Goal: Task Accomplishment & Management: Manage account settings

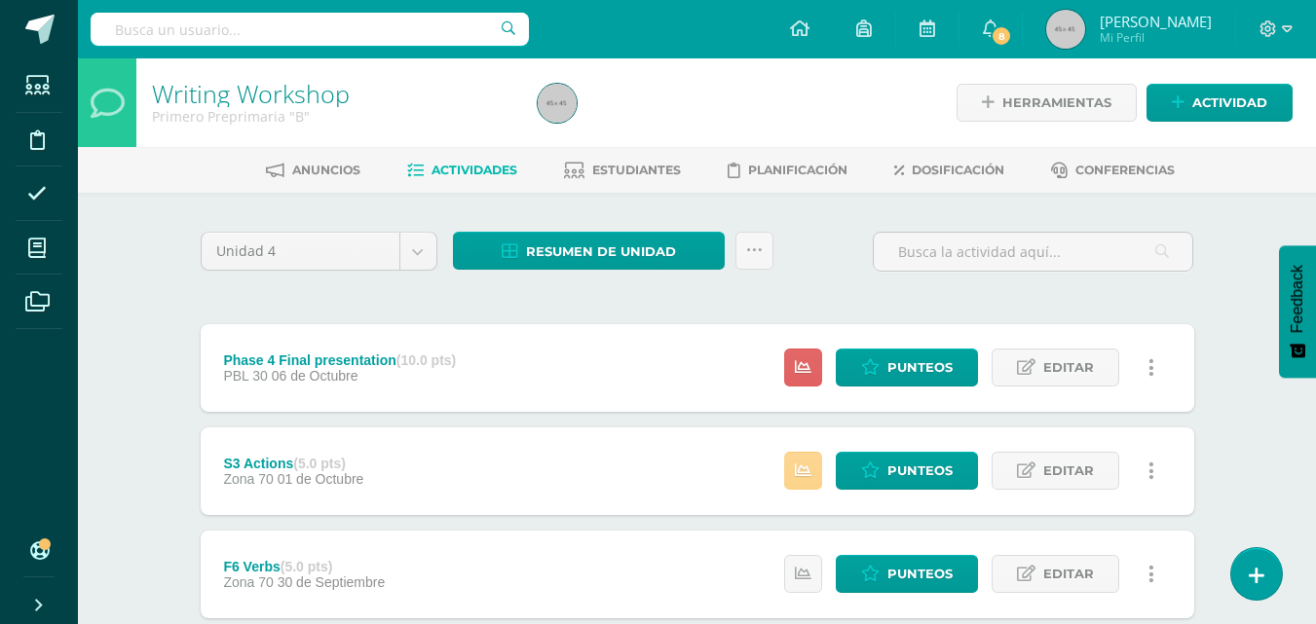
click at [805, 476] on icon at bounding box center [803, 471] width 17 height 17
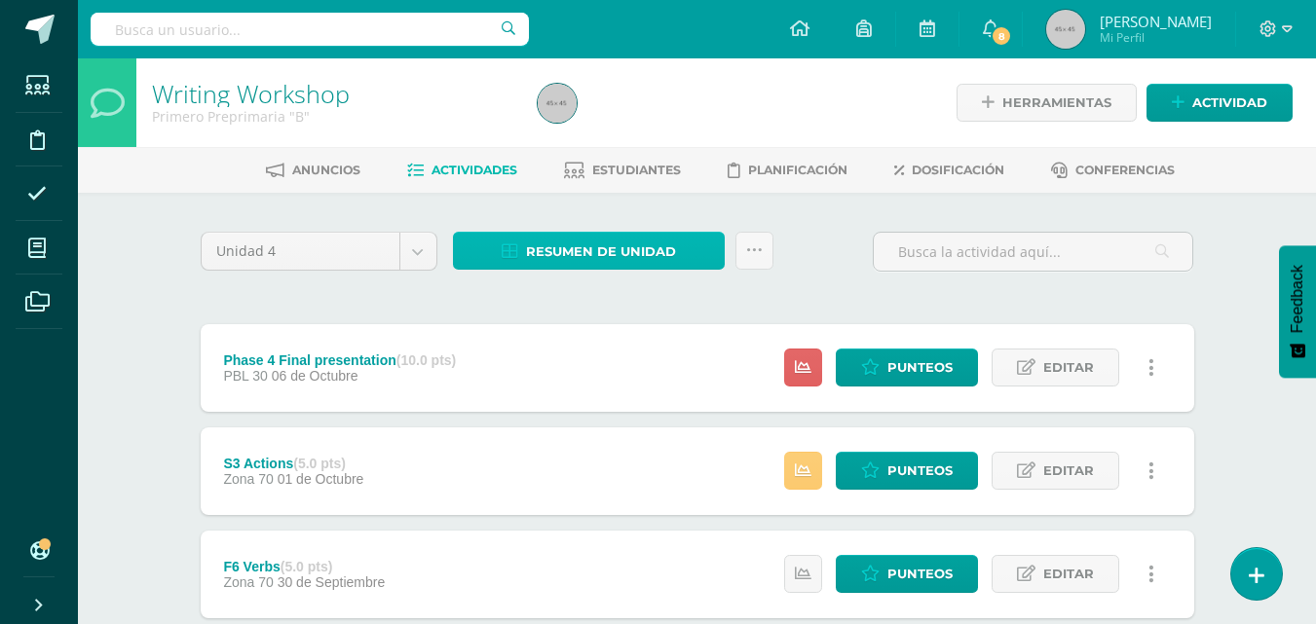
click at [645, 243] on span "Resumen de unidad" at bounding box center [601, 252] width 150 height 36
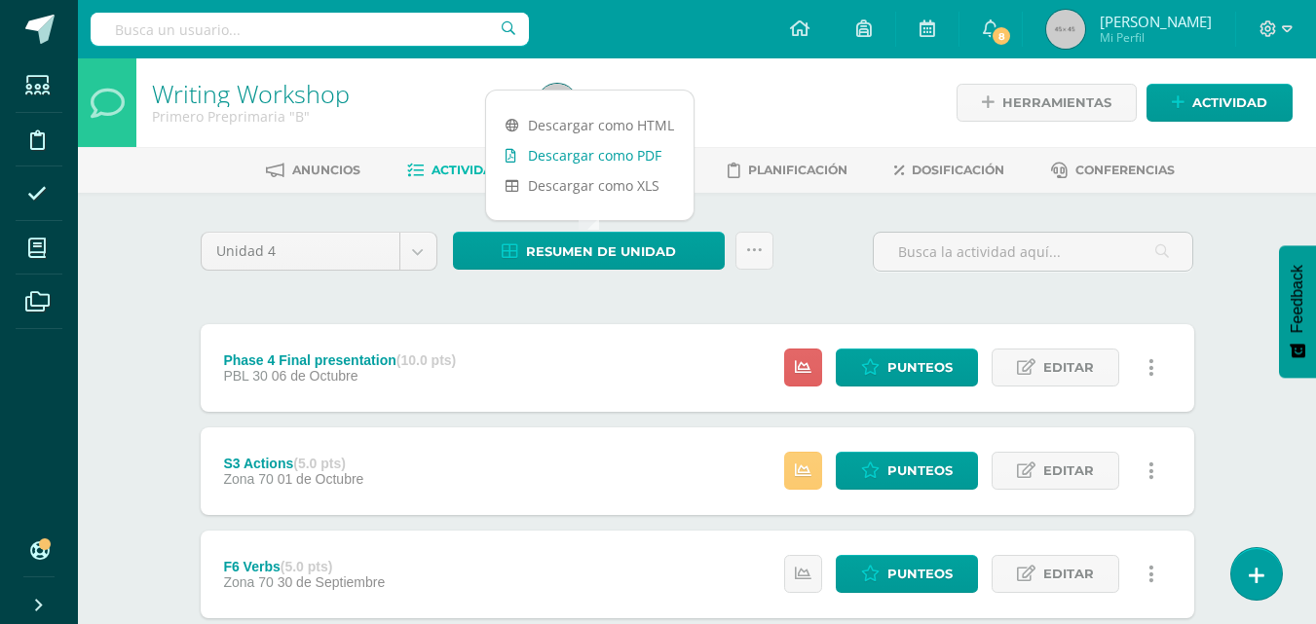
click at [627, 154] on link "Descargar como PDF" at bounding box center [589, 155] width 207 height 30
click at [1020, 473] on icon at bounding box center [1026, 471] width 19 height 17
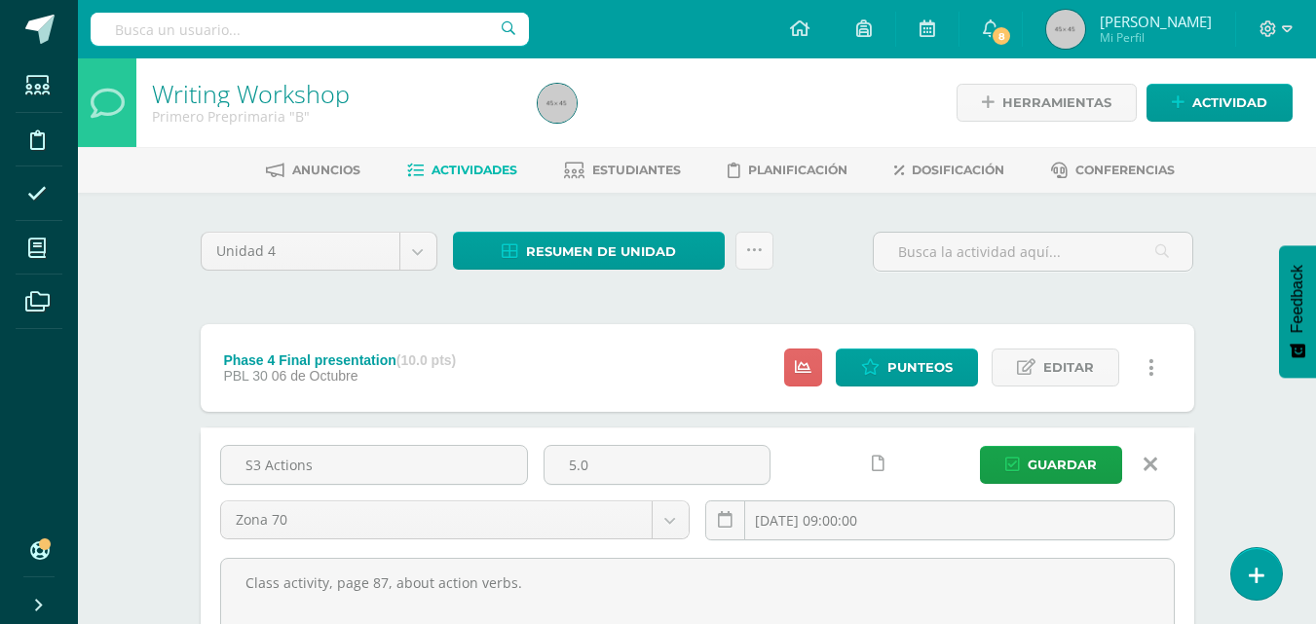
click at [1145, 462] on icon at bounding box center [1151, 464] width 14 height 21
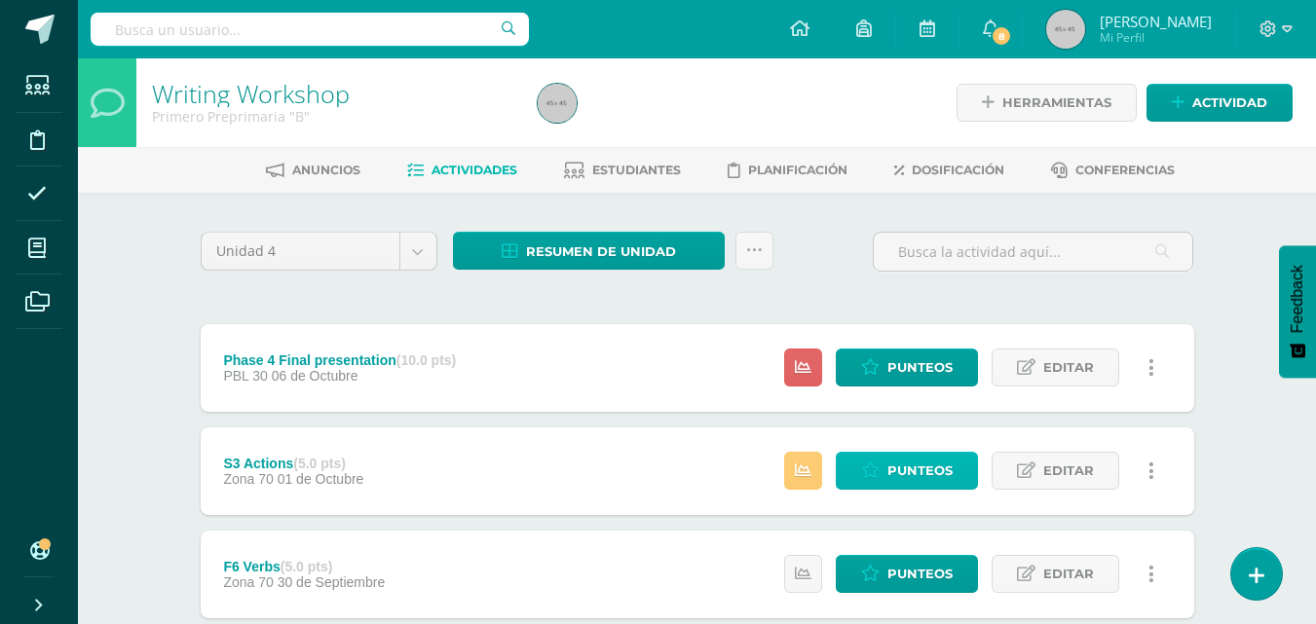
click at [895, 478] on span "Punteos" at bounding box center [919, 471] width 65 height 36
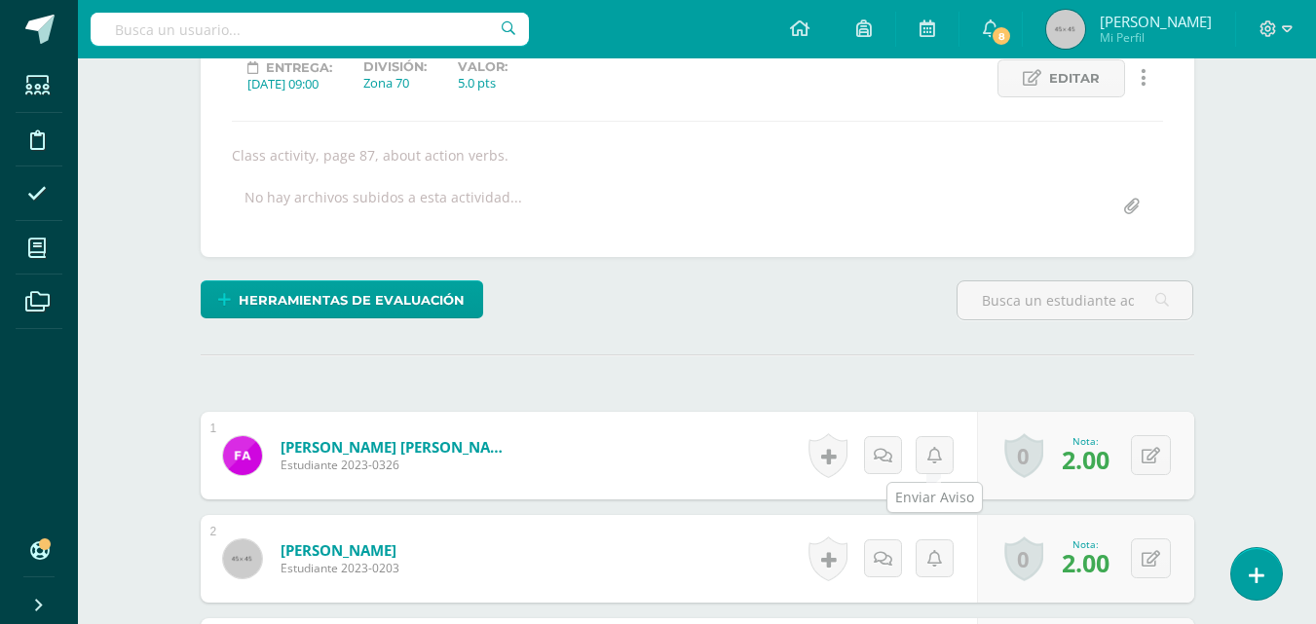
scroll to position [284, 0]
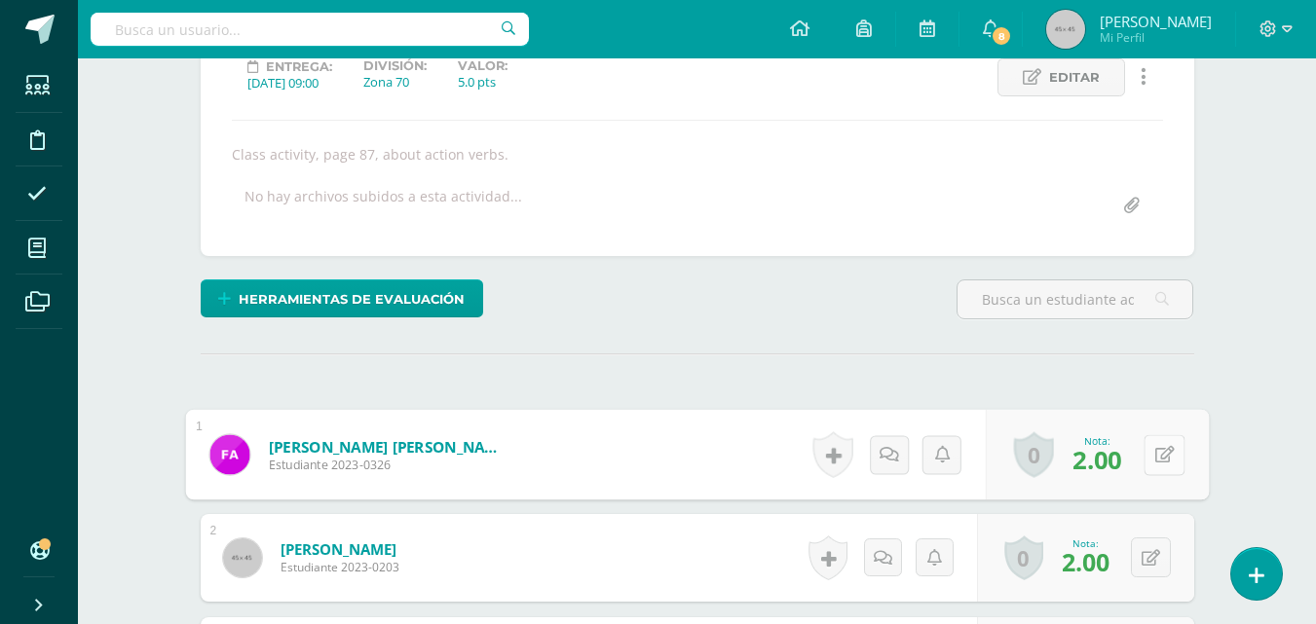
click at [1147, 459] on button at bounding box center [1164, 454] width 41 height 41
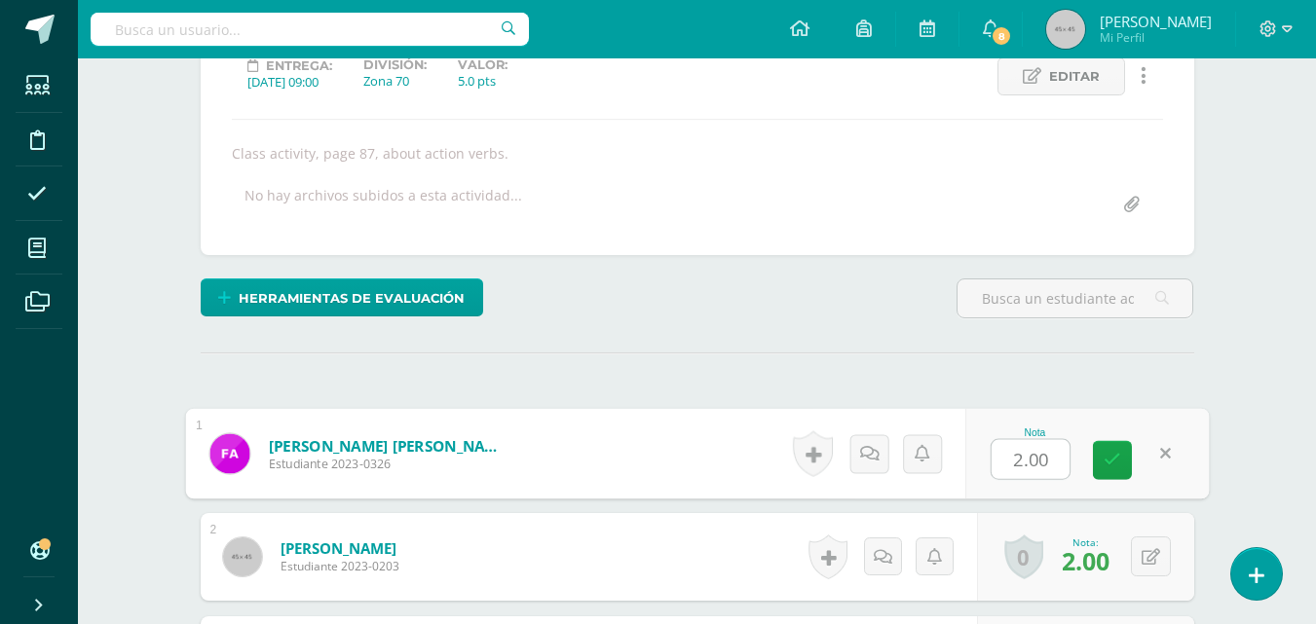
scroll to position [286, 0]
type input "3"
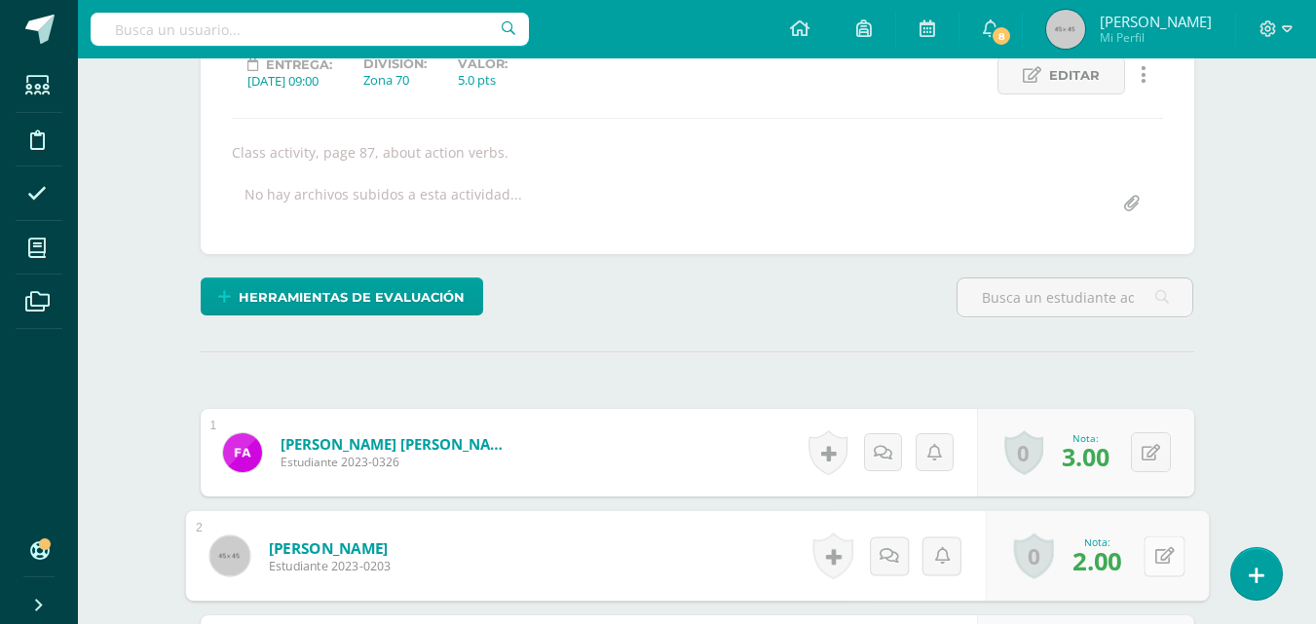
click at [1148, 555] on button at bounding box center [1164, 556] width 41 height 41
type input "3"
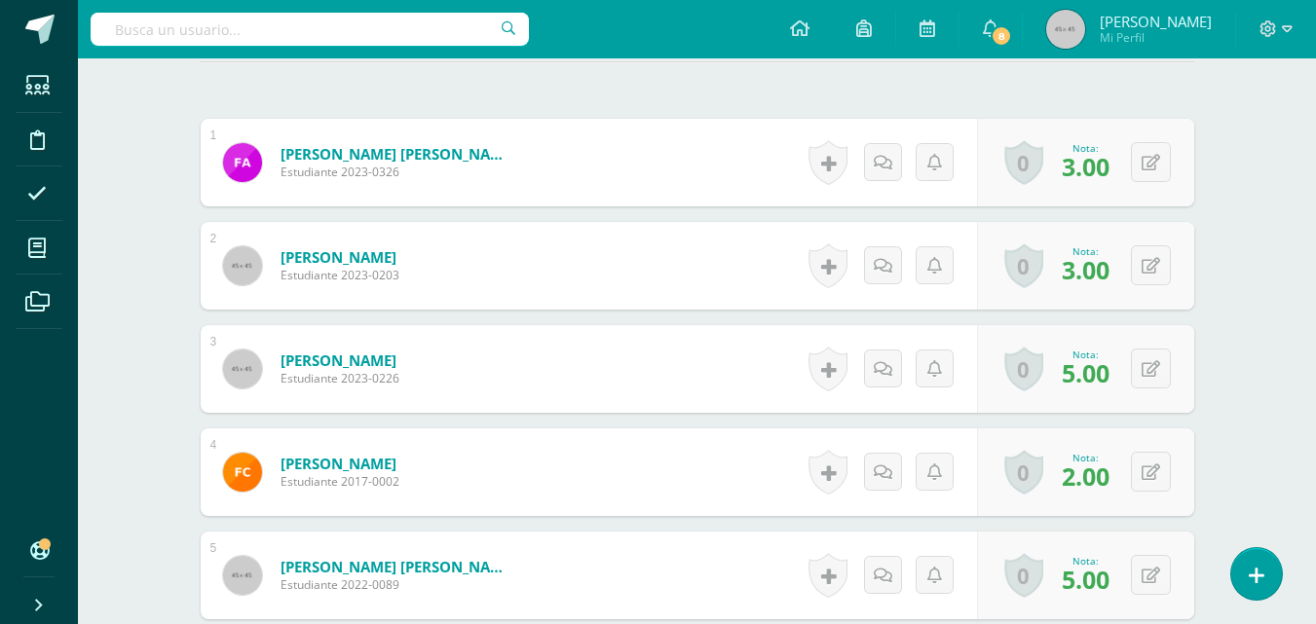
scroll to position [579, 0]
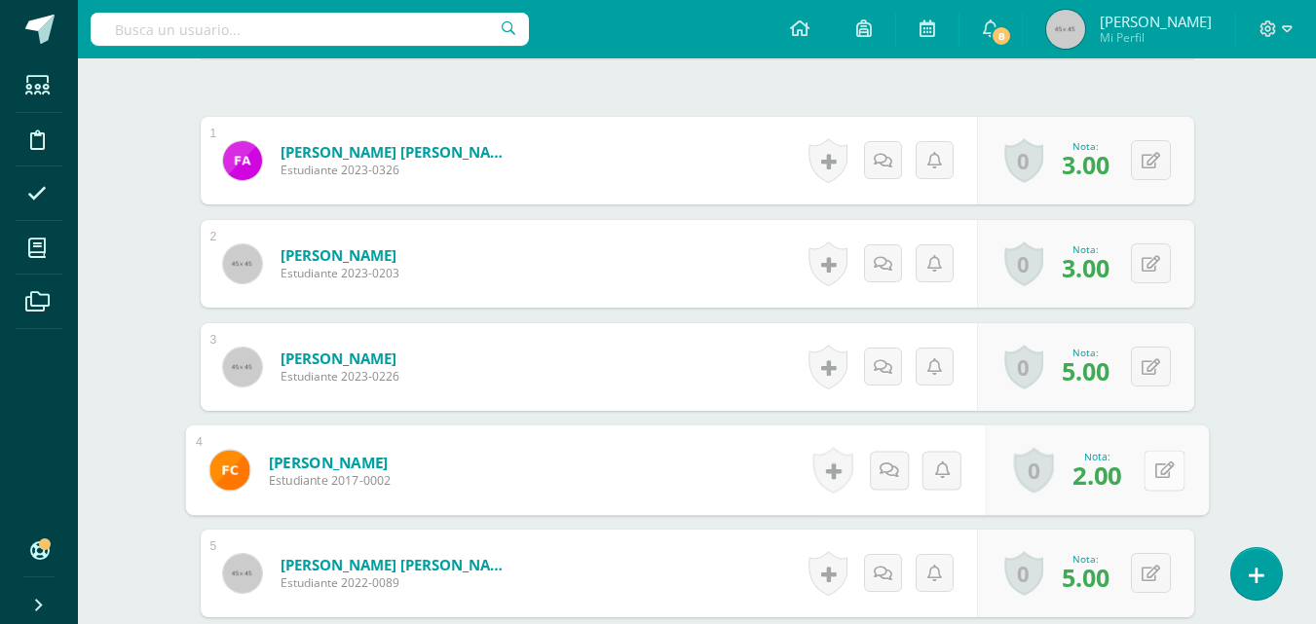
click at [1145, 470] on button at bounding box center [1164, 470] width 41 height 41
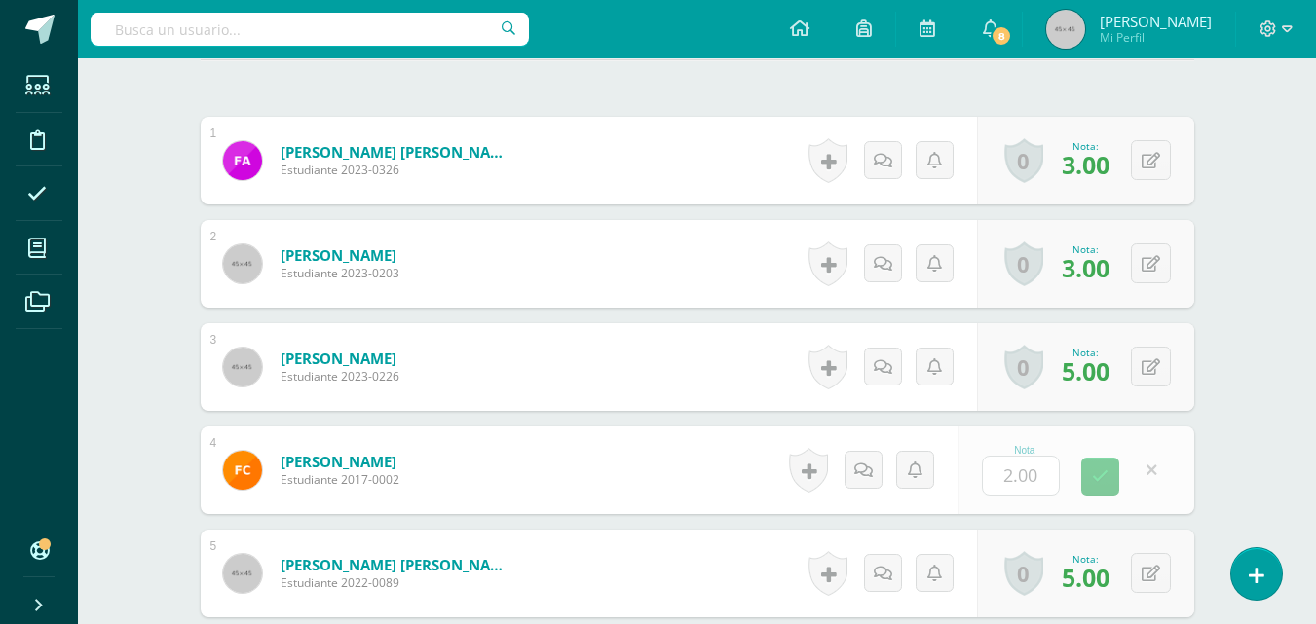
type input "3"
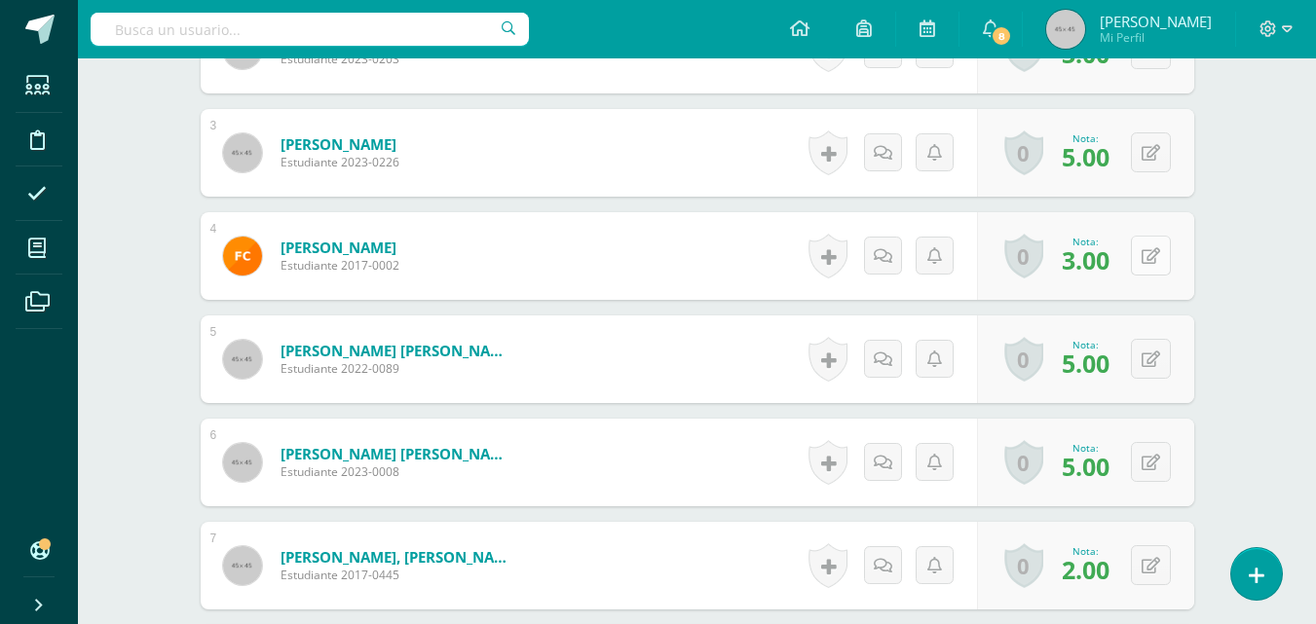
scroll to position [871, 0]
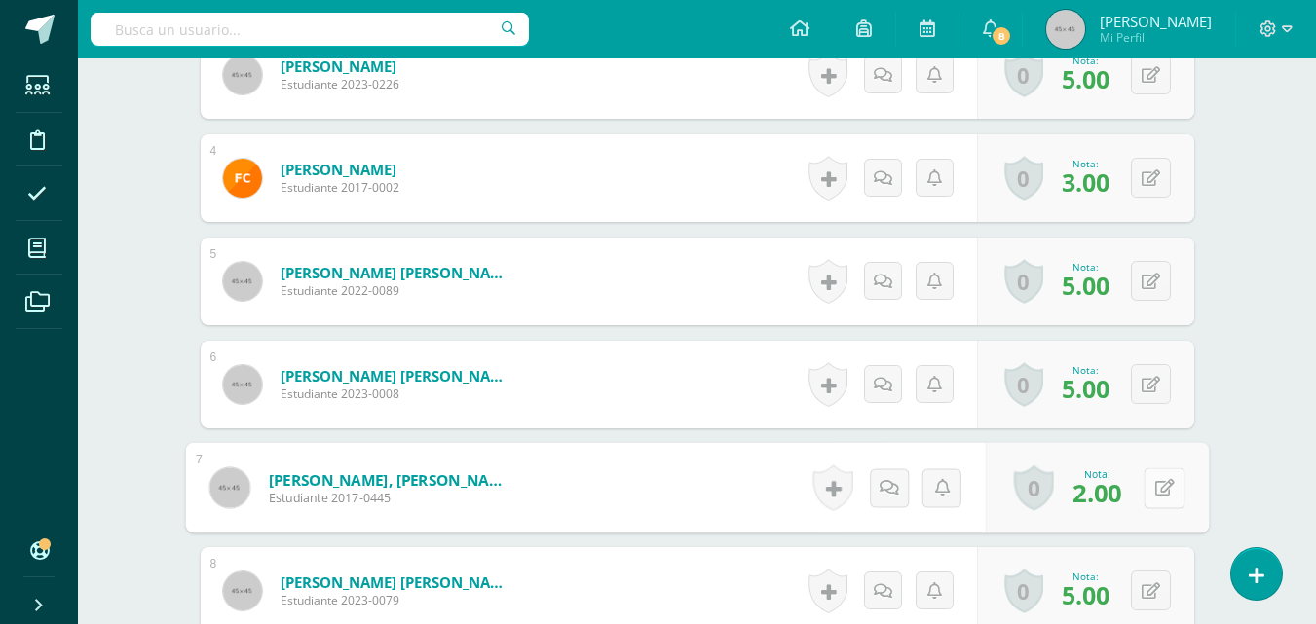
click at [1146, 489] on button at bounding box center [1164, 488] width 41 height 41
type input "3"
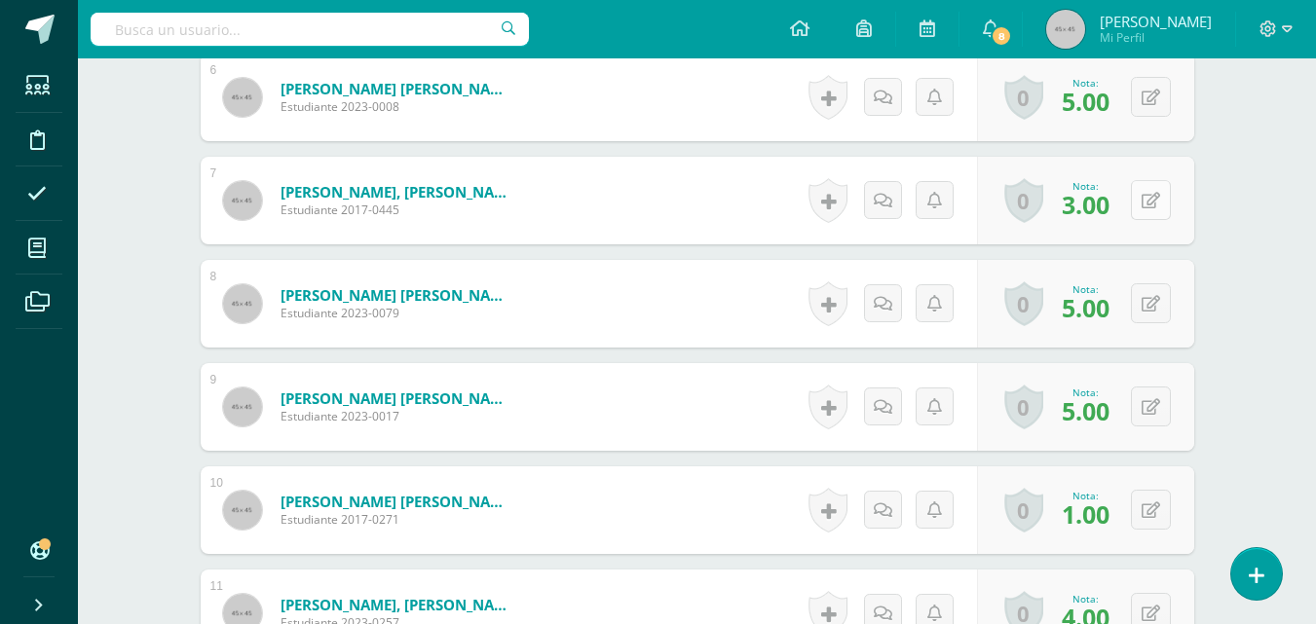
scroll to position [1163, 0]
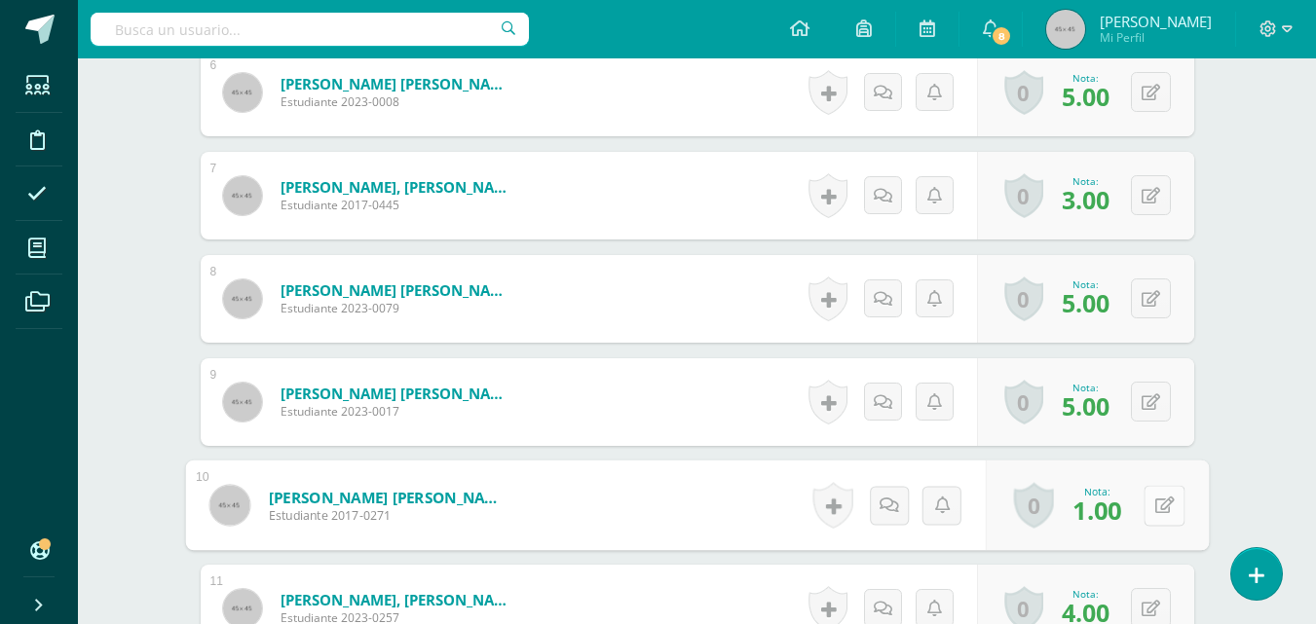
click at [1151, 506] on button at bounding box center [1164, 505] width 41 height 41
type input "5"
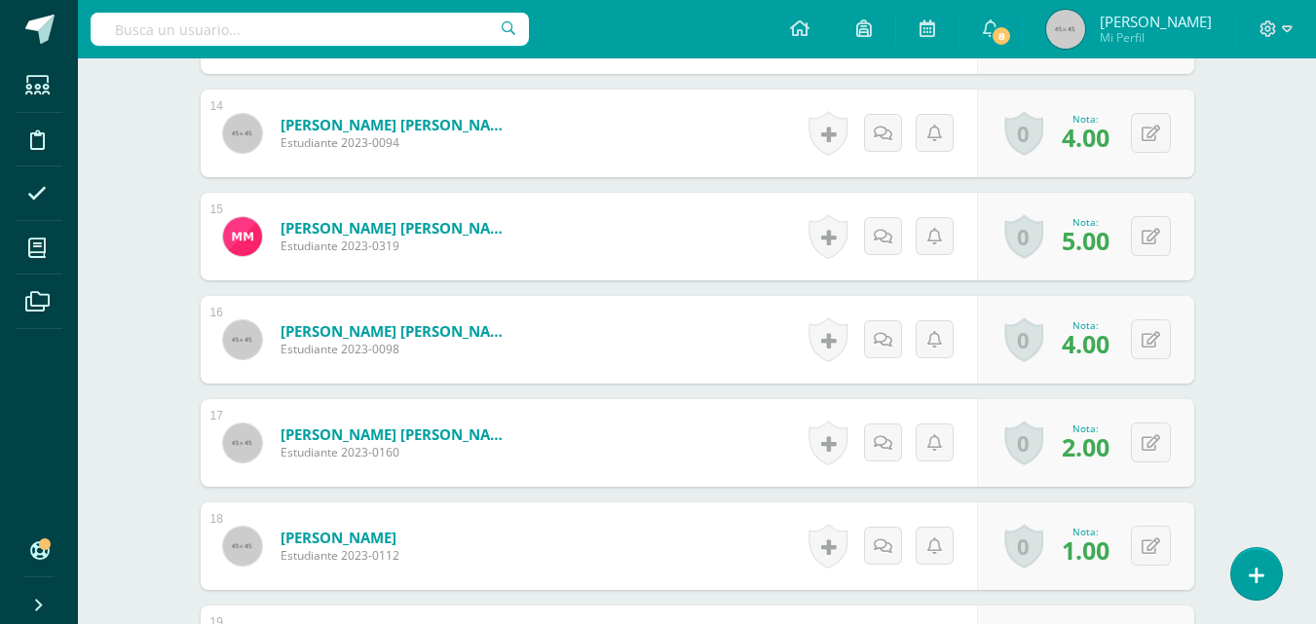
scroll to position [2040, 0]
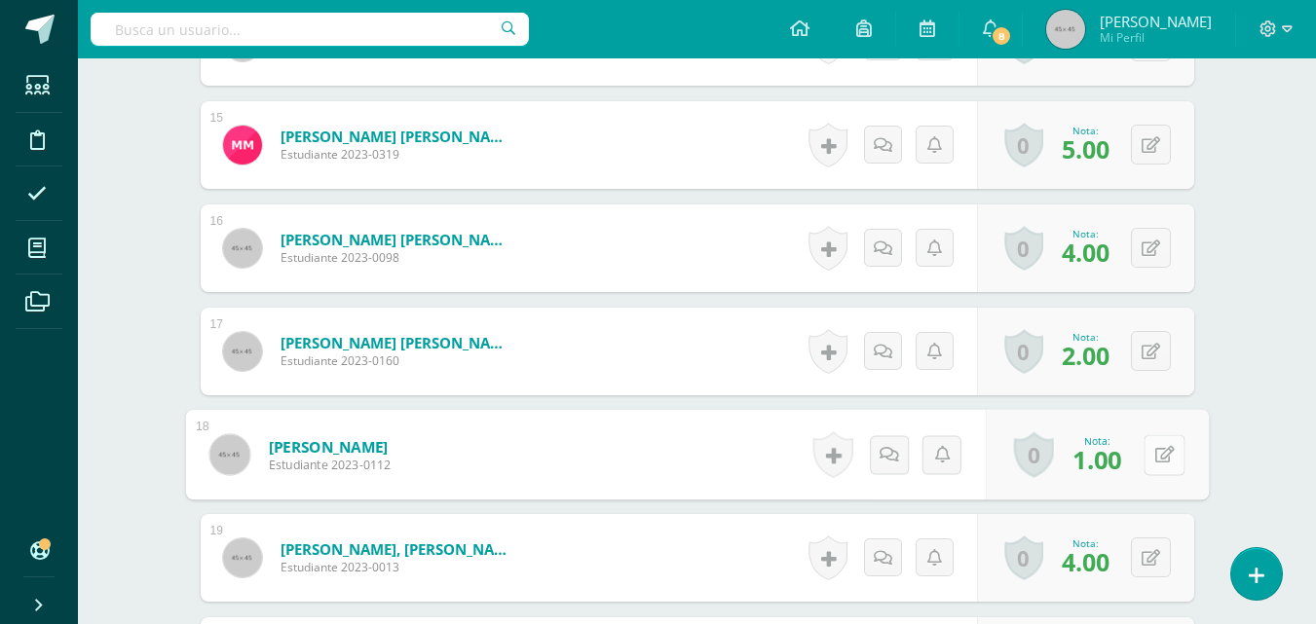
click at [1150, 455] on button at bounding box center [1164, 454] width 41 height 41
type input "3"
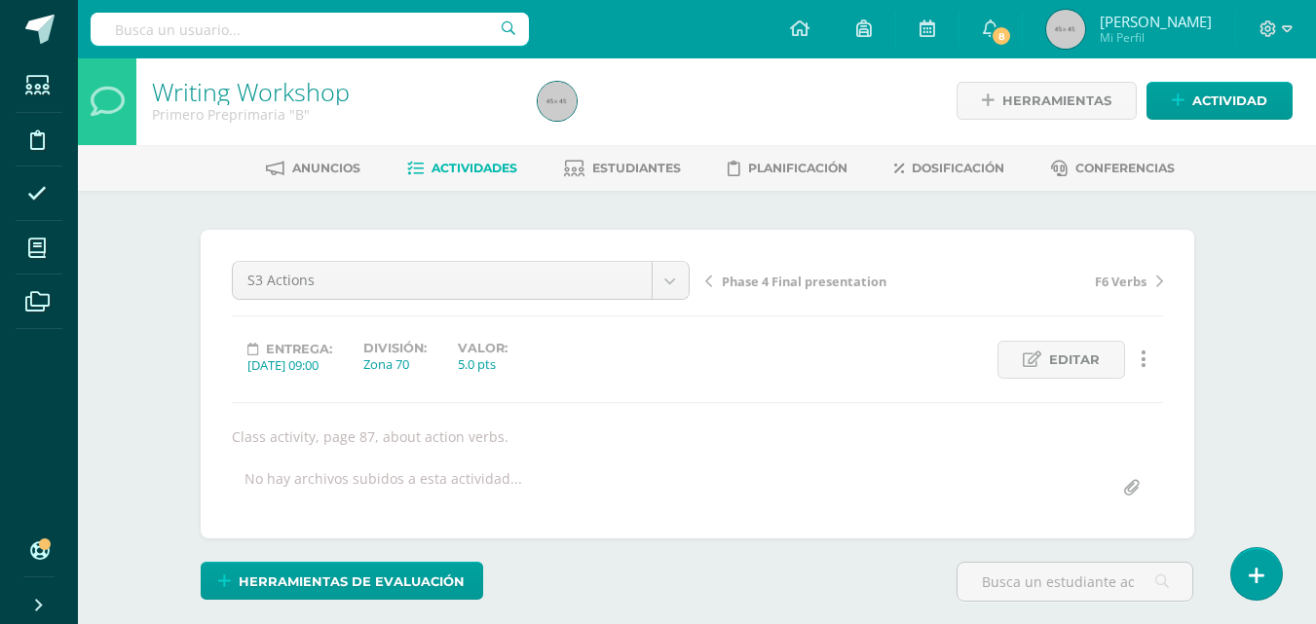
scroll to position [0, 0]
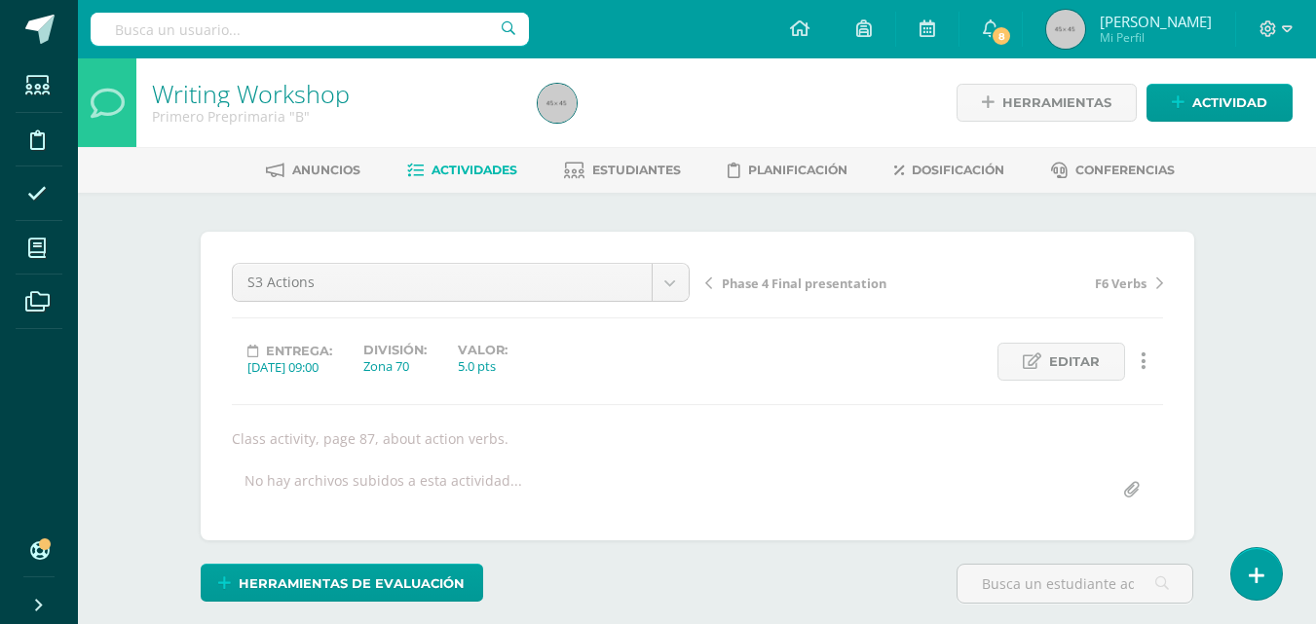
click at [471, 171] on span "Actividades" at bounding box center [475, 170] width 86 height 15
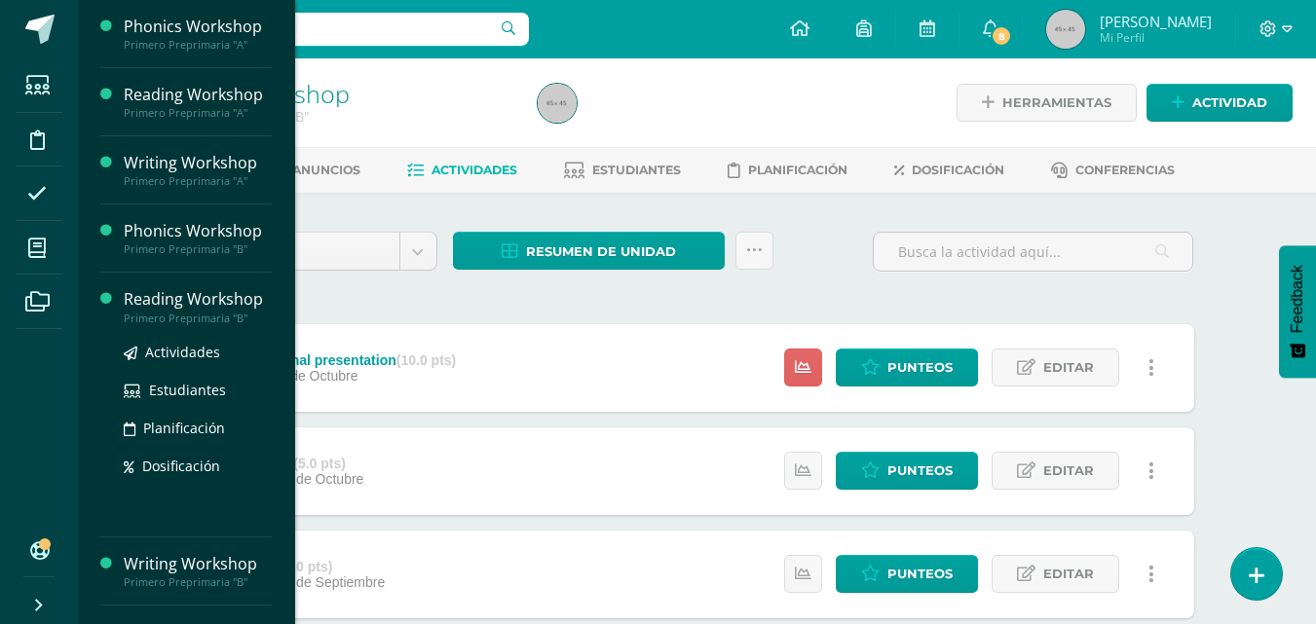
click at [143, 296] on div "Reading Workshop" at bounding box center [198, 299] width 148 height 22
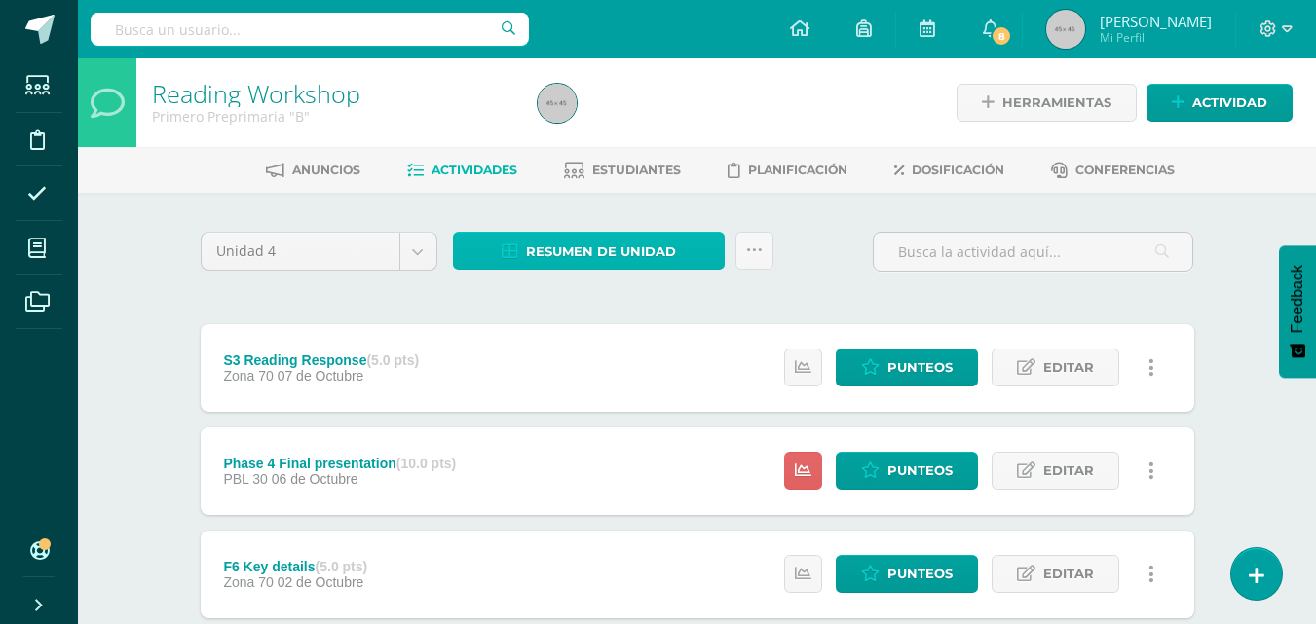
click at [587, 258] on span "Resumen de unidad" at bounding box center [601, 252] width 150 height 36
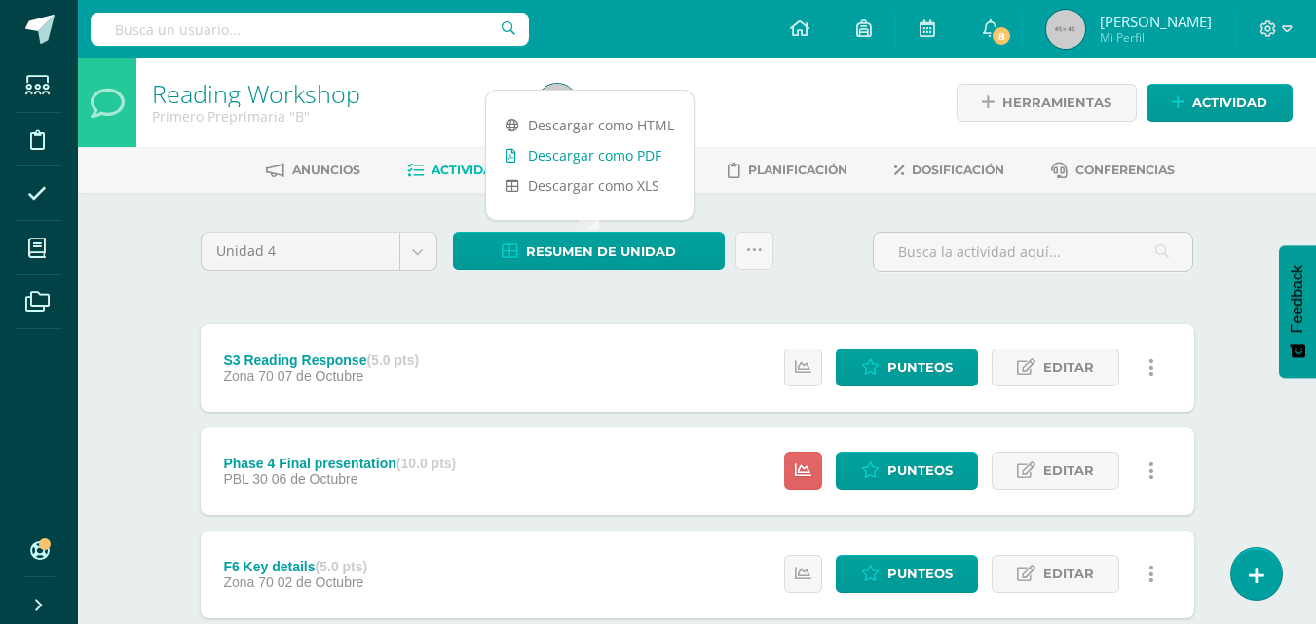
click at [603, 150] on link "Descargar como PDF" at bounding box center [589, 155] width 207 height 30
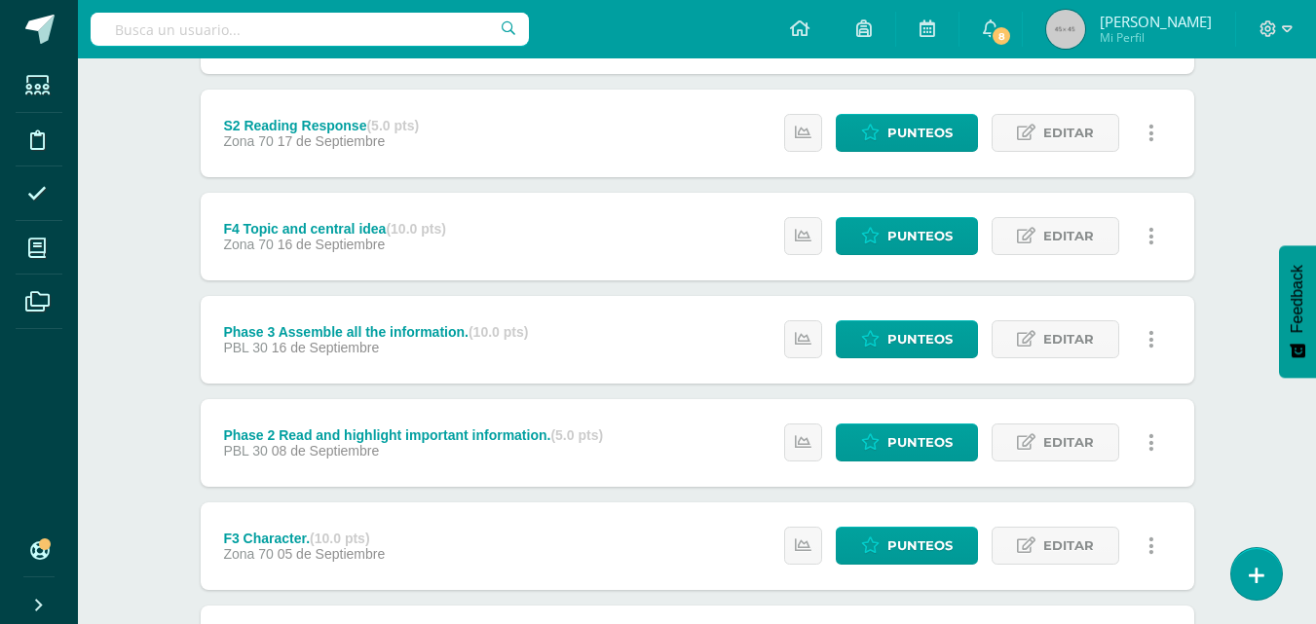
scroll to position [682, 0]
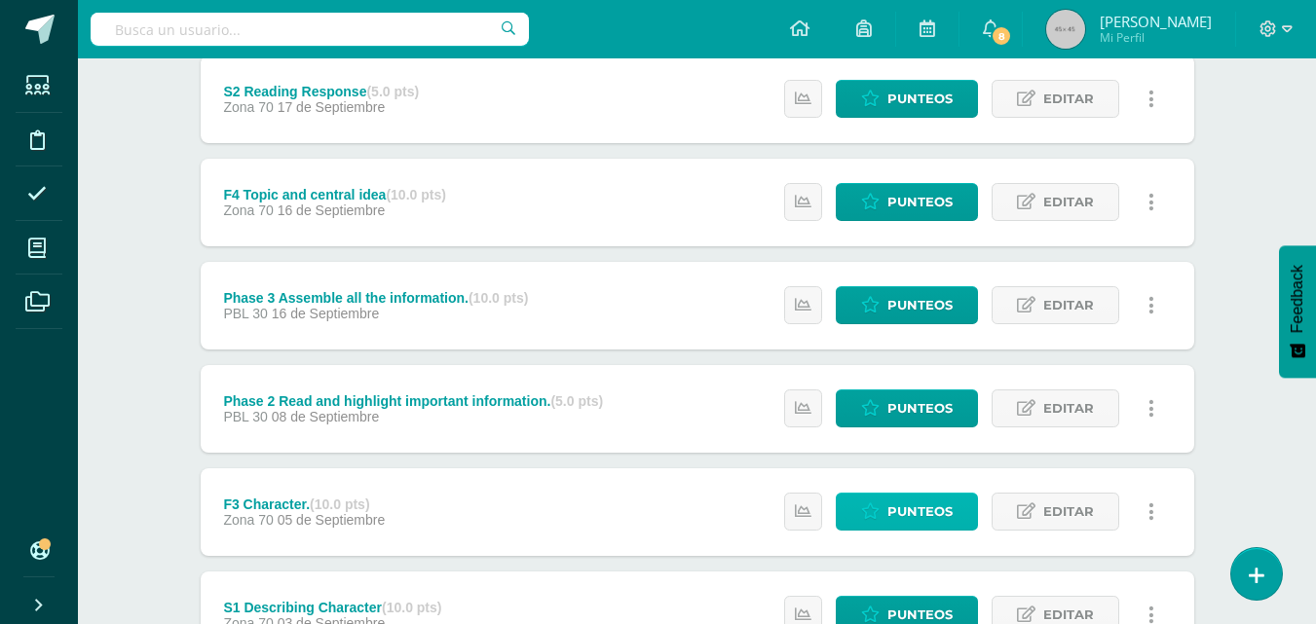
click at [886, 510] on link "Punteos" at bounding box center [907, 512] width 142 height 38
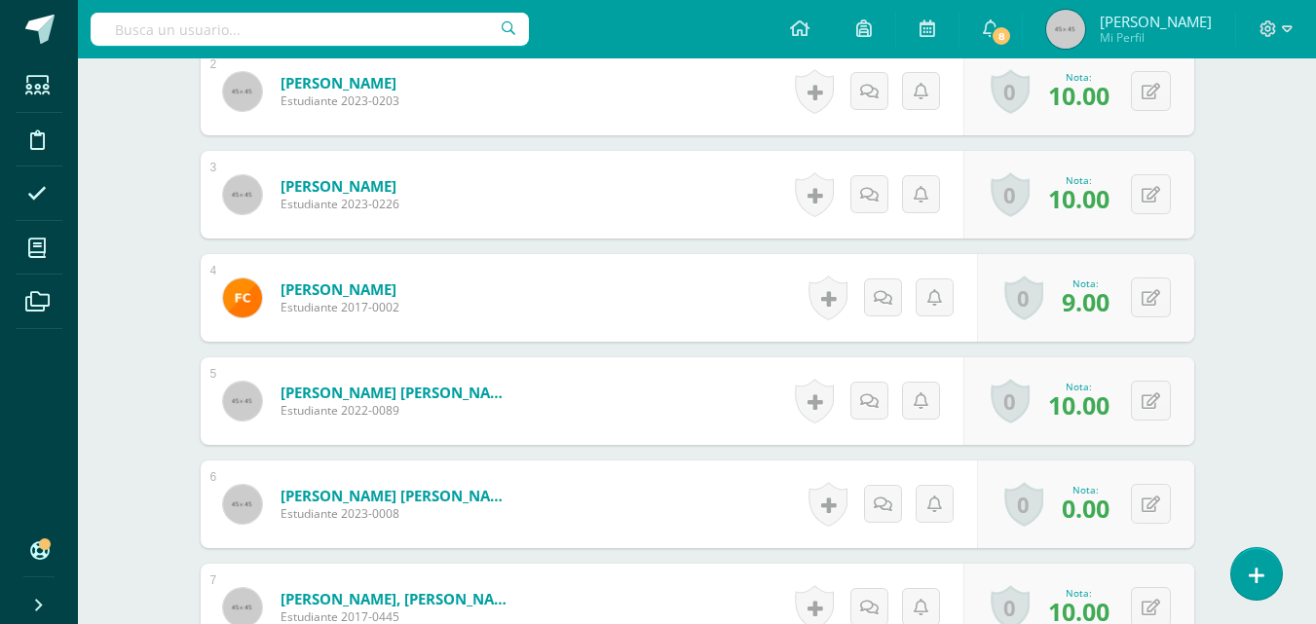
scroll to position [880, 0]
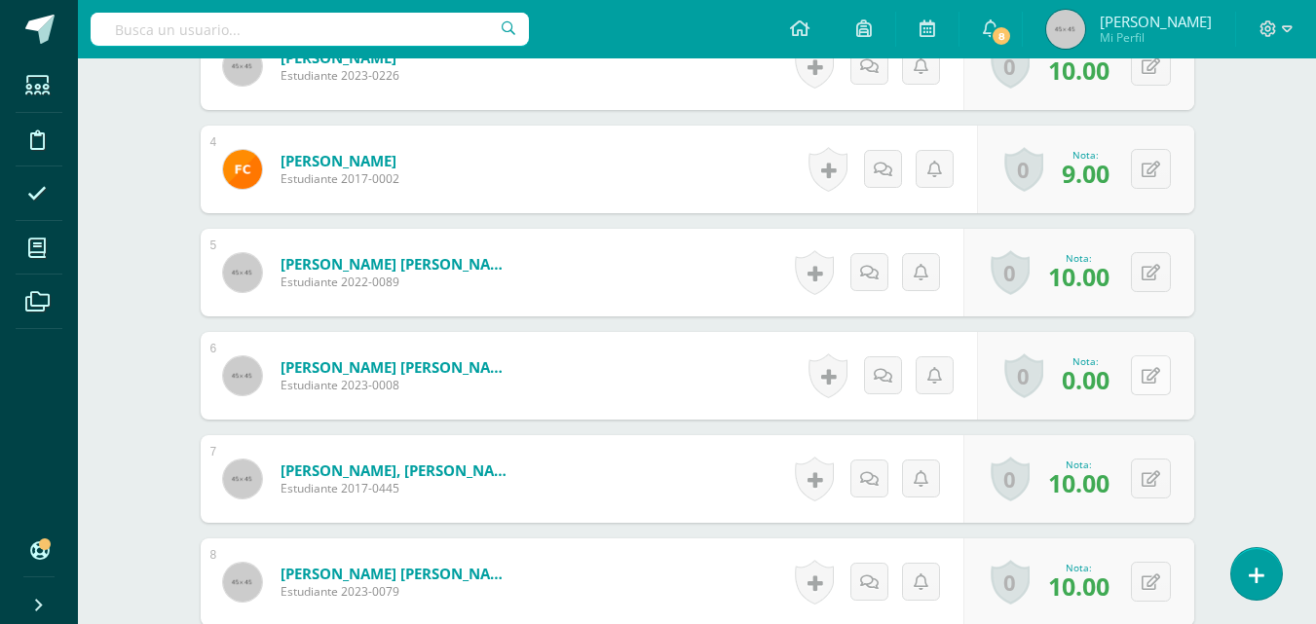
click at [1150, 376] on button at bounding box center [1151, 376] width 40 height 40
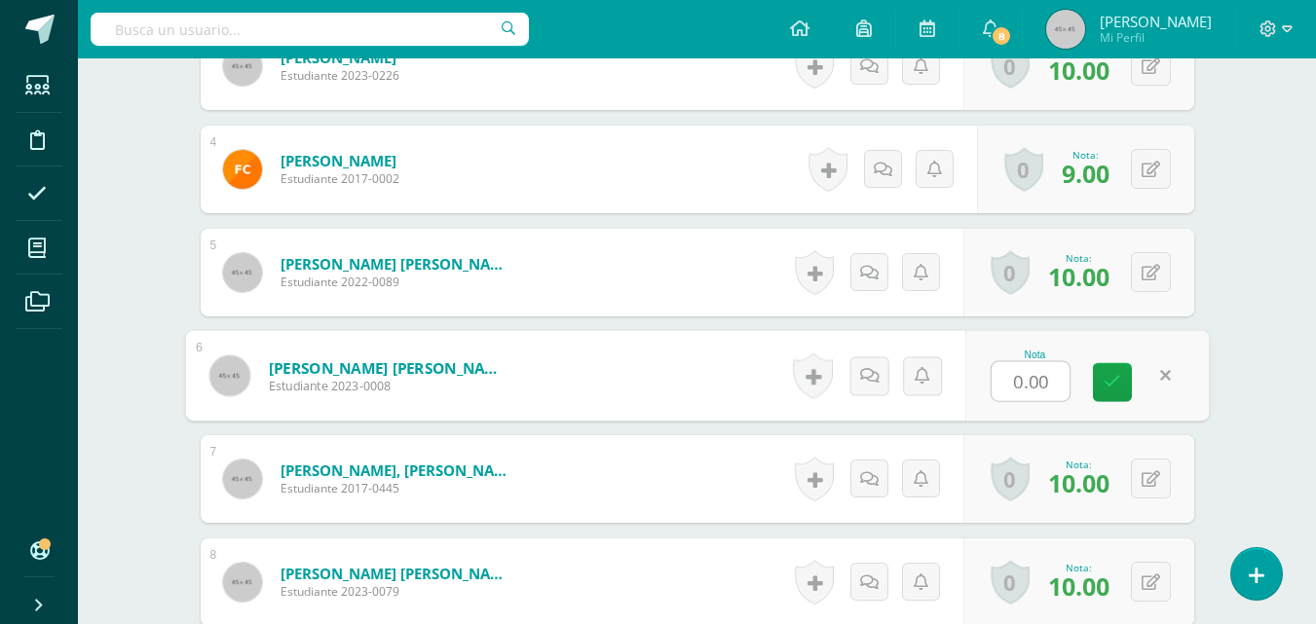
type input "3"
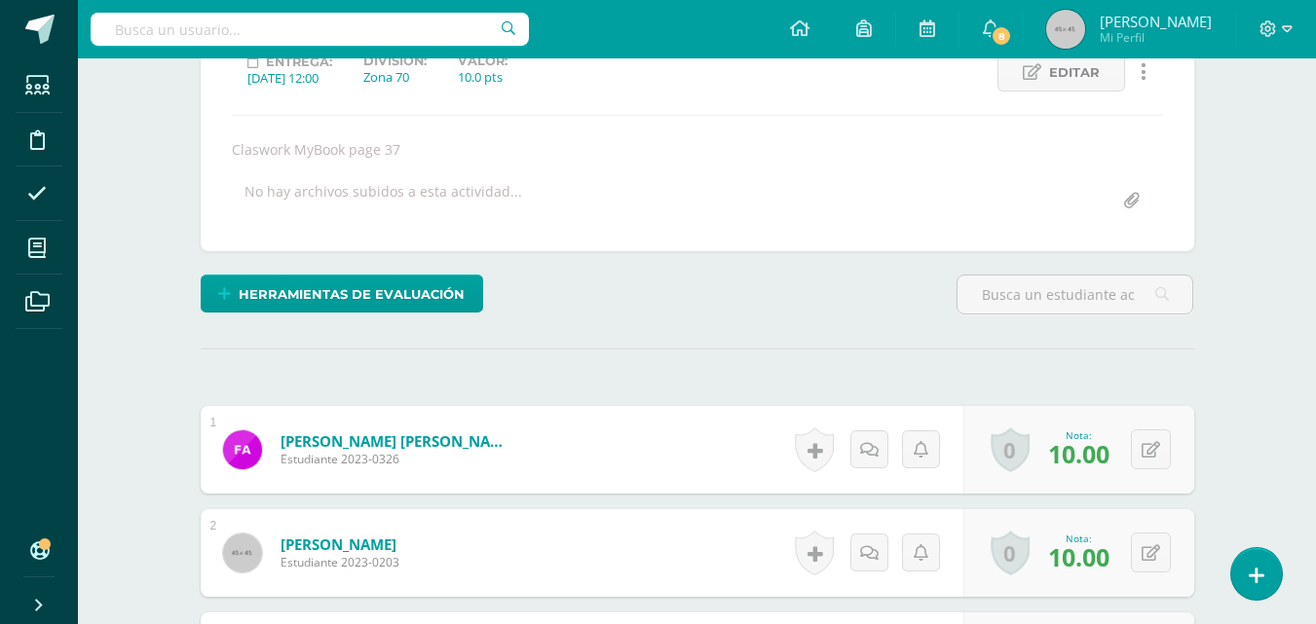
scroll to position [6, 0]
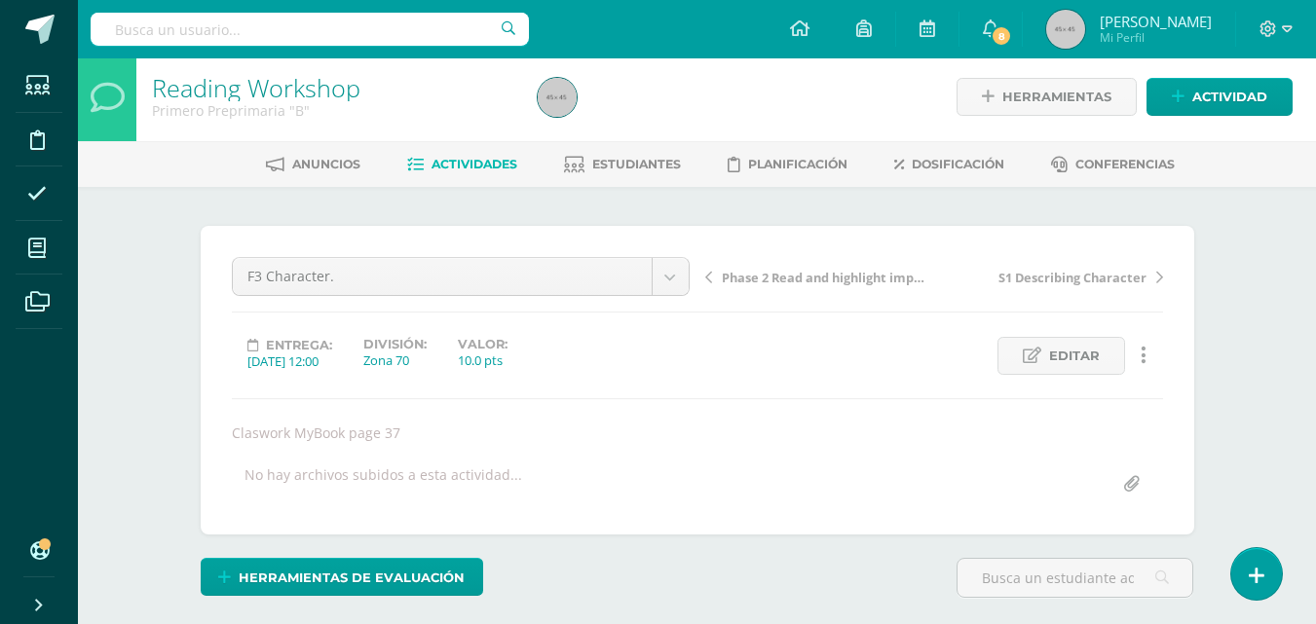
click at [461, 167] on span "Actividades" at bounding box center [475, 164] width 86 height 15
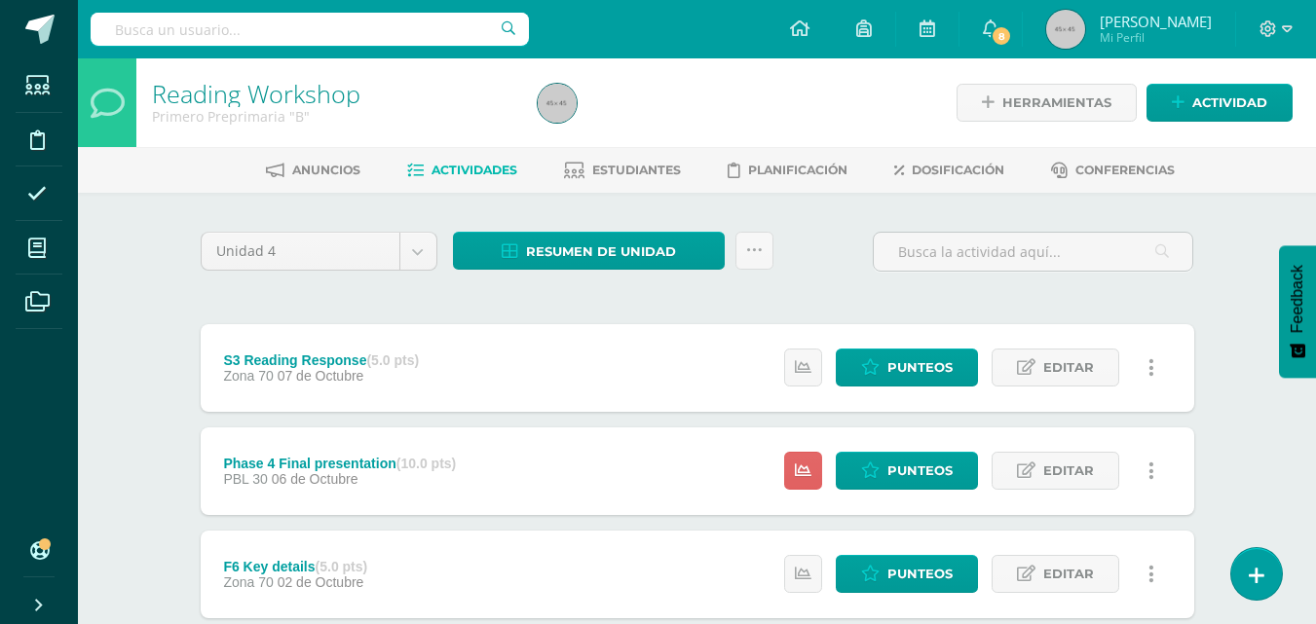
click at [43, 245] on icon at bounding box center [37, 248] width 18 height 19
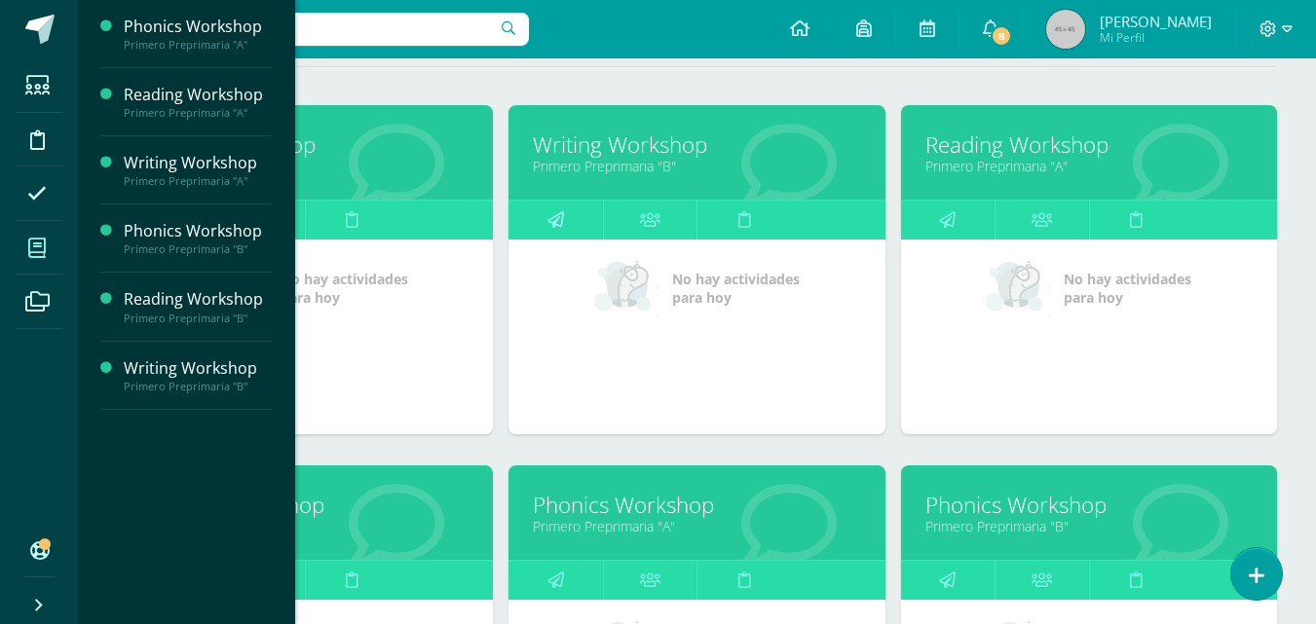
scroll to position [292, 0]
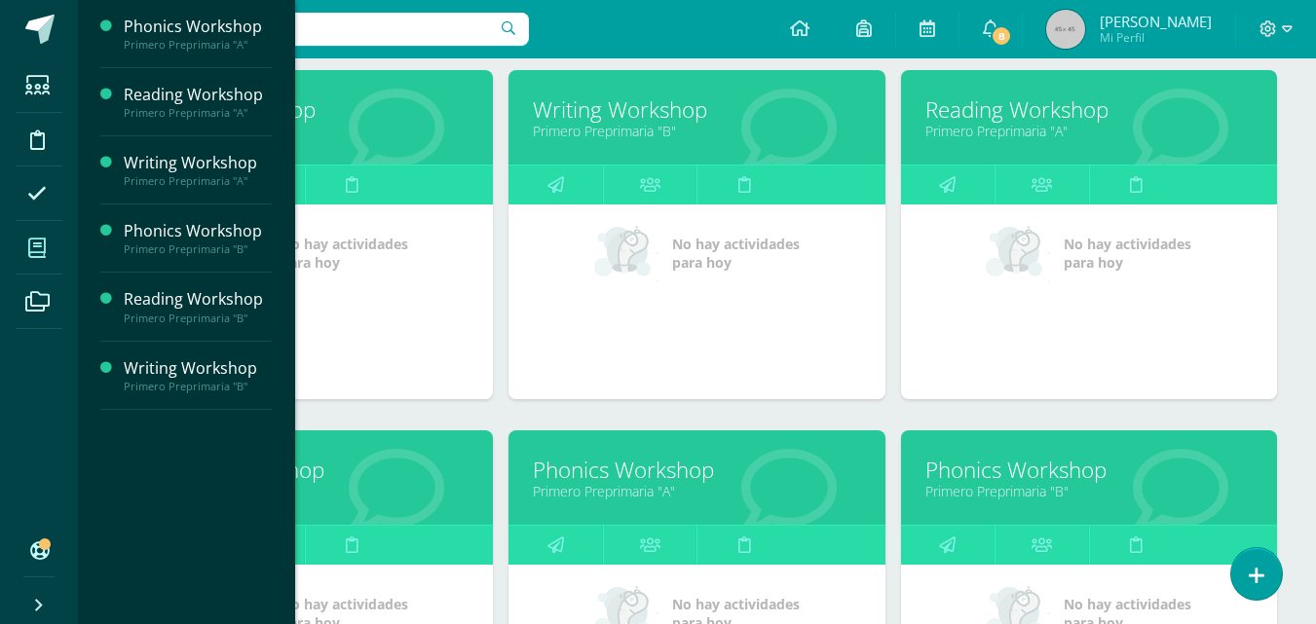
click at [1056, 482] on link "Primero Preprimaria "B"" at bounding box center [1088, 491] width 327 height 19
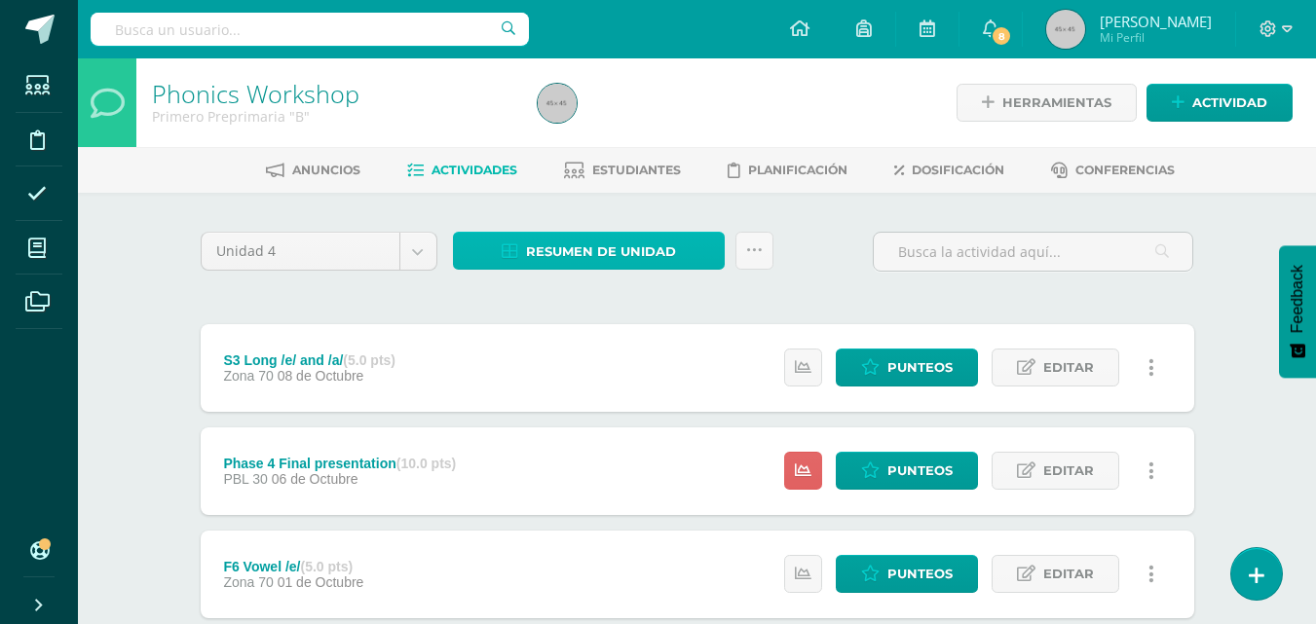
click at [611, 253] on span "Resumen de unidad" at bounding box center [601, 252] width 150 height 36
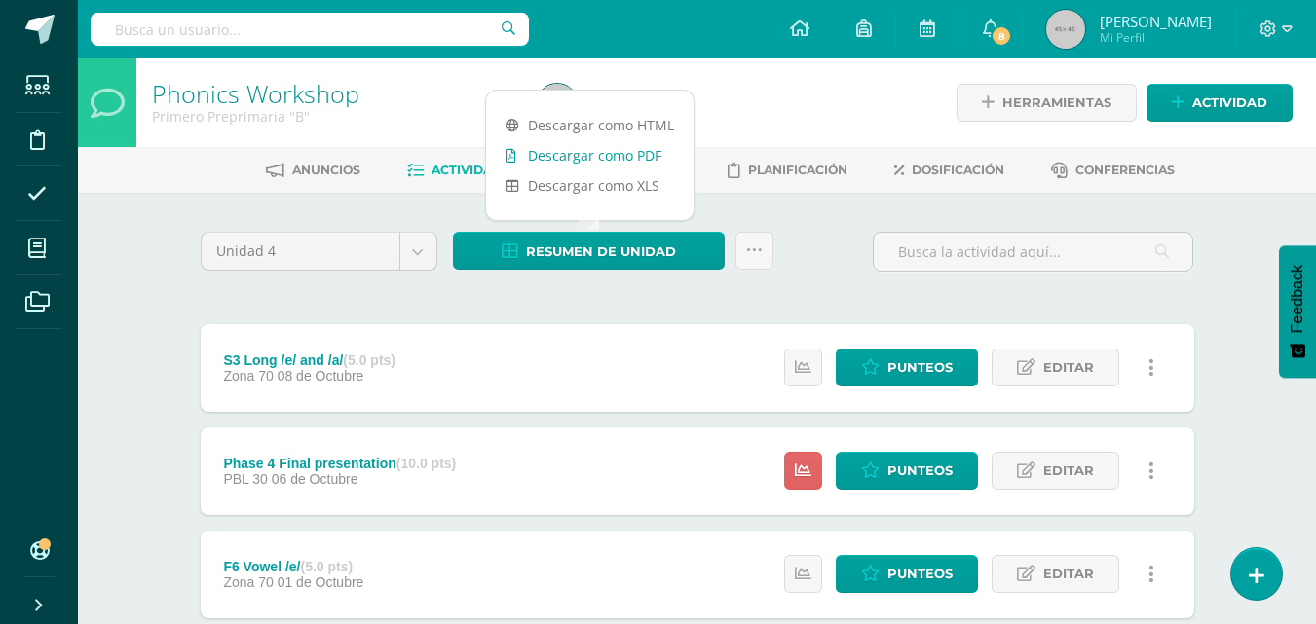
click at [622, 156] on link "Descargar como PDF" at bounding box center [589, 155] width 207 height 30
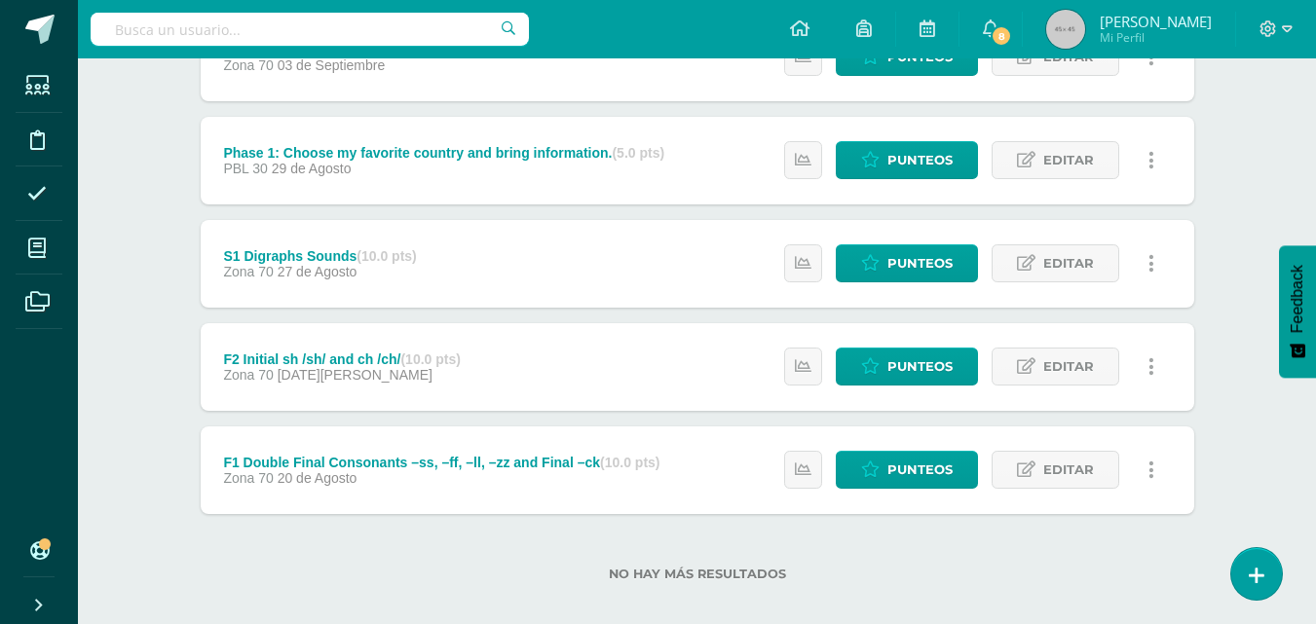
scroll to position [1156, 0]
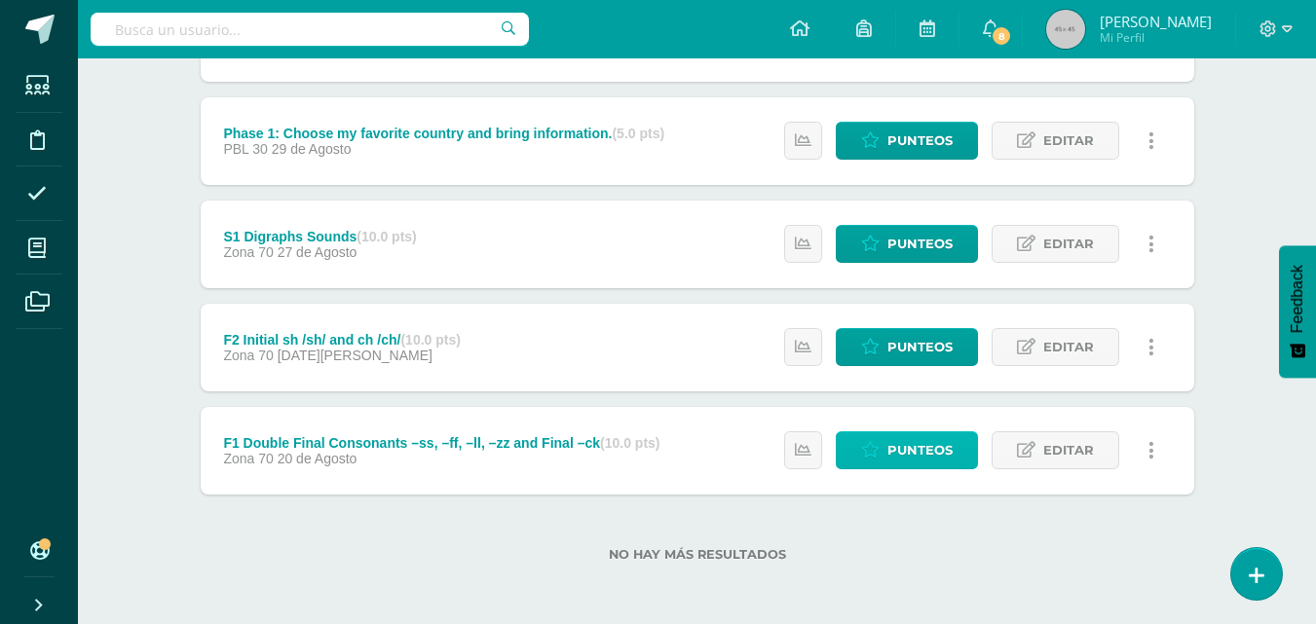
click at [873, 453] on icon at bounding box center [870, 450] width 19 height 17
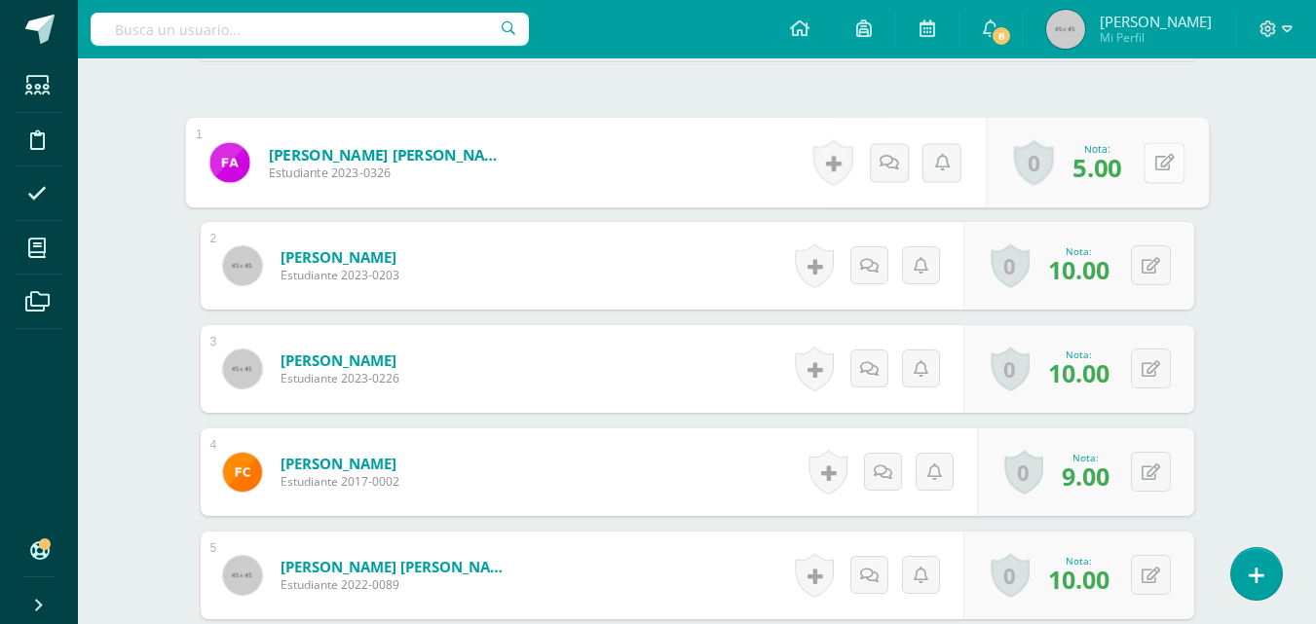
scroll to position [578, 0]
click at [1150, 161] on button at bounding box center [1164, 161] width 41 height 41
type input "8"
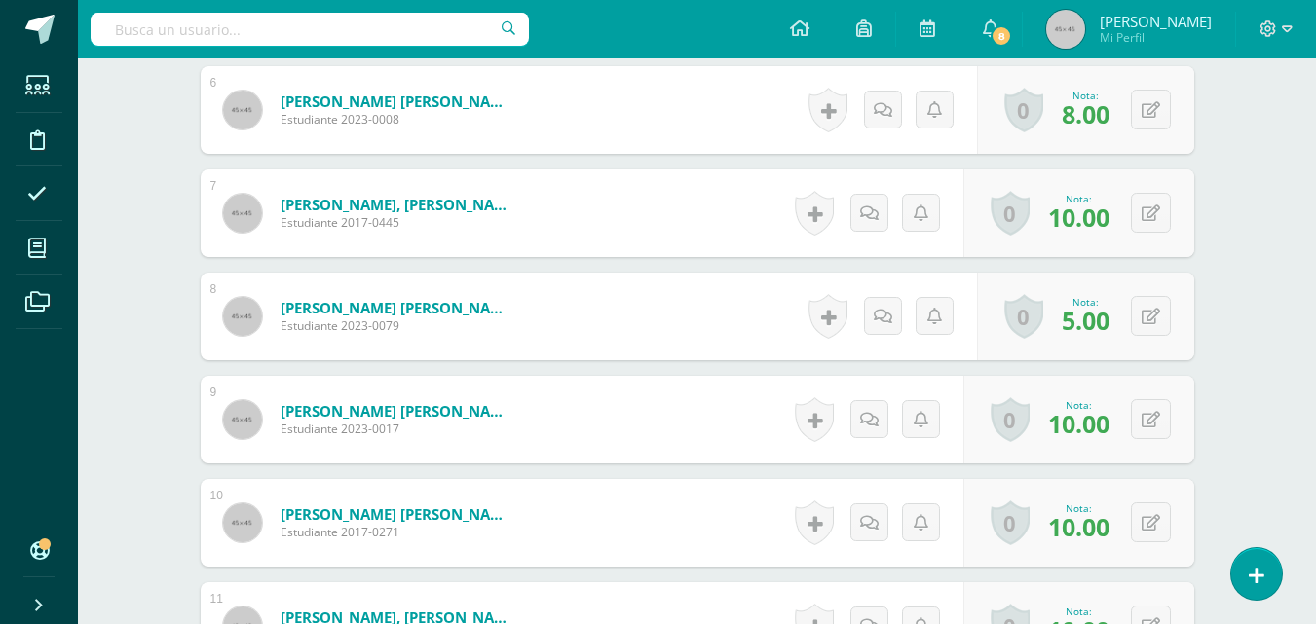
scroll to position [1162, 0]
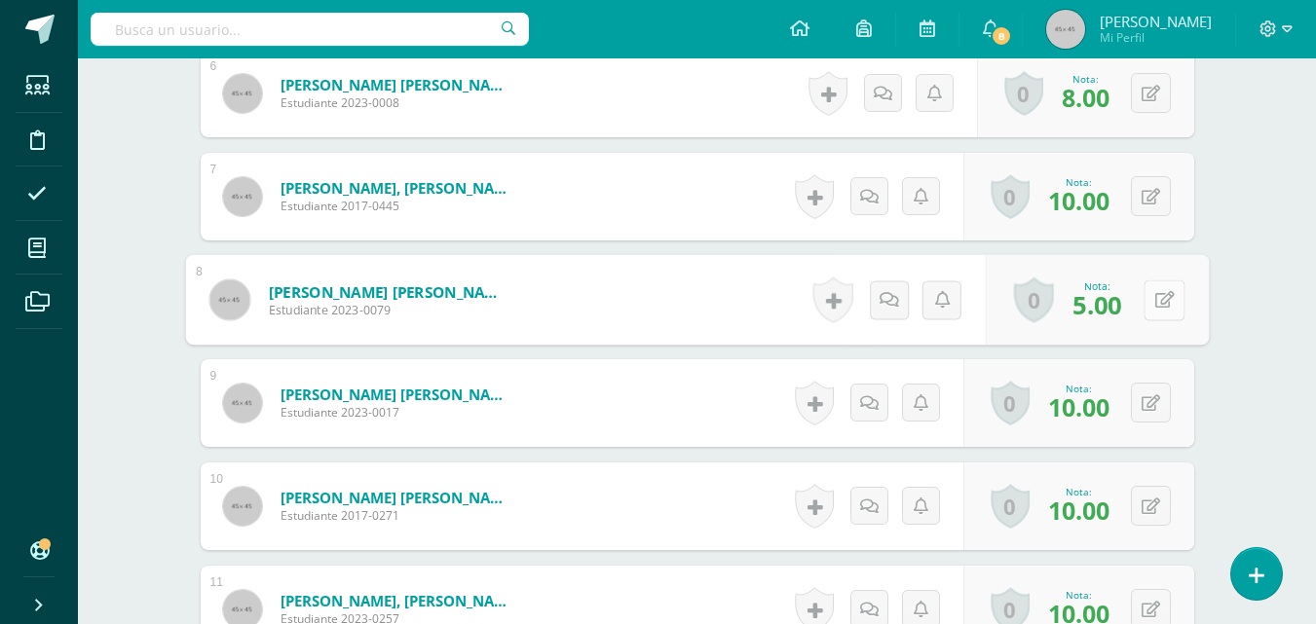
click at [1143, 299] on div "0 Logros Logros obtenidos Aún no hay logros agregados Nota: 5.00" at bounding box center [1096, 300] width 223 height 91
click at [1157, 297] on icon at bounding box center [1163, 299] width 19 height 17
type input "7"
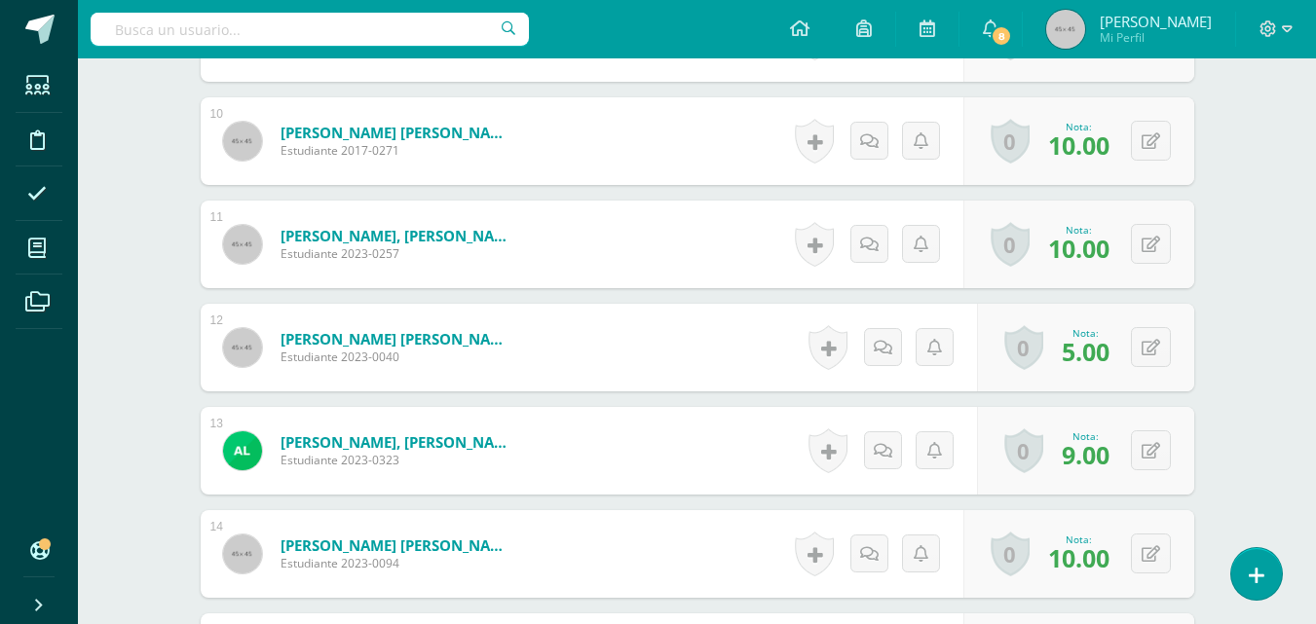
scroll to position [1552, 0]
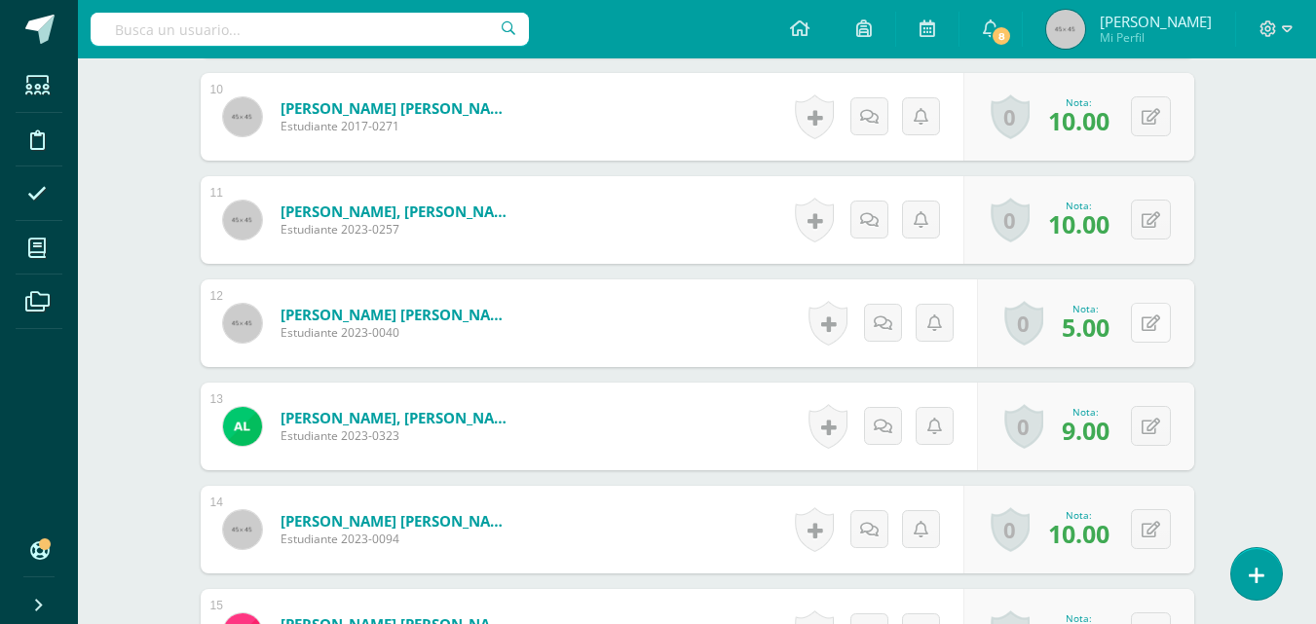
click at [1152, 324] on button at bounding box center [1151, 323] width 40 height 40
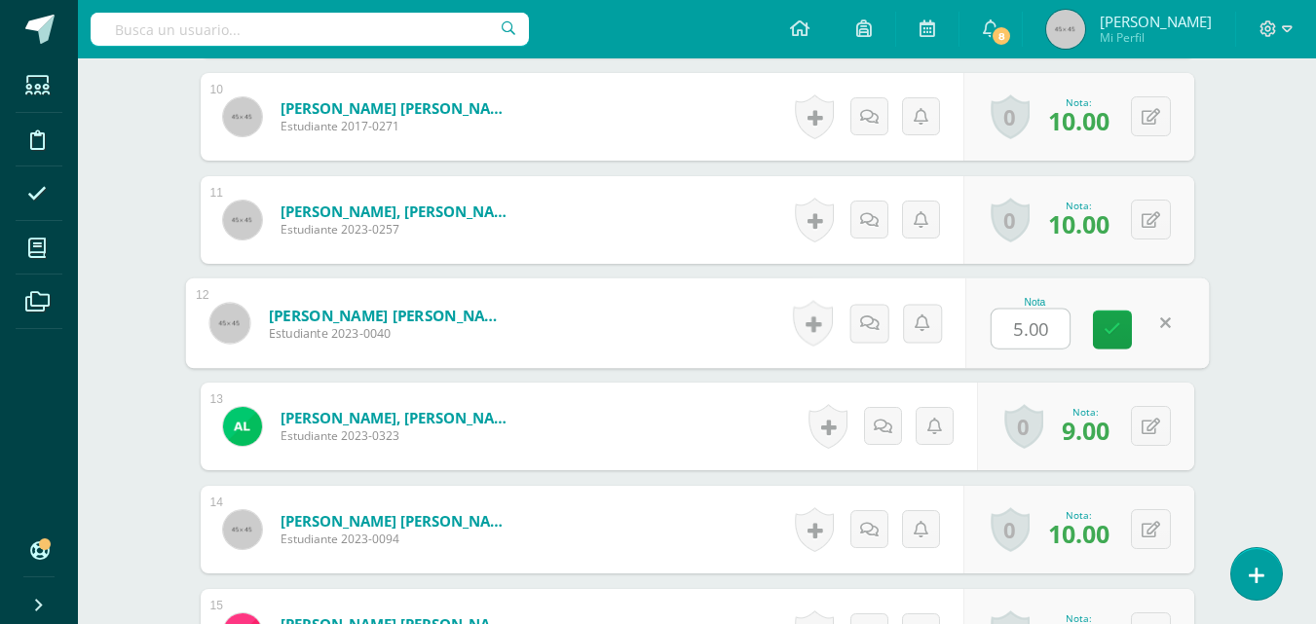
type input "7"
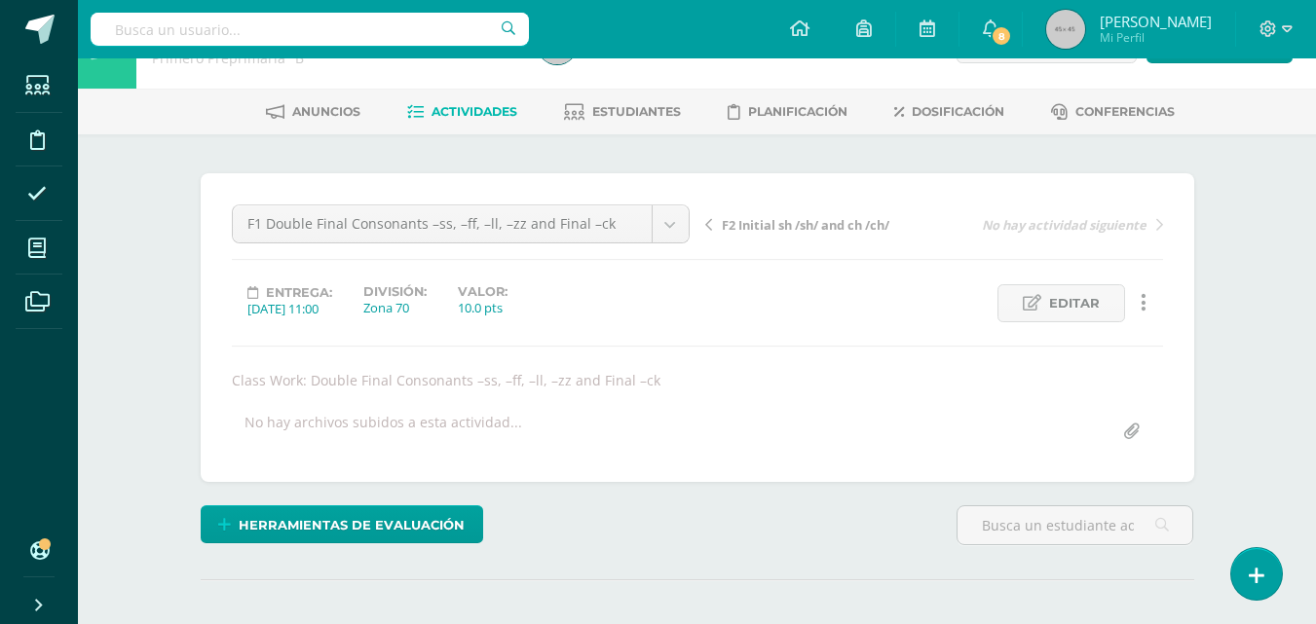
scroll to position [0, 0]
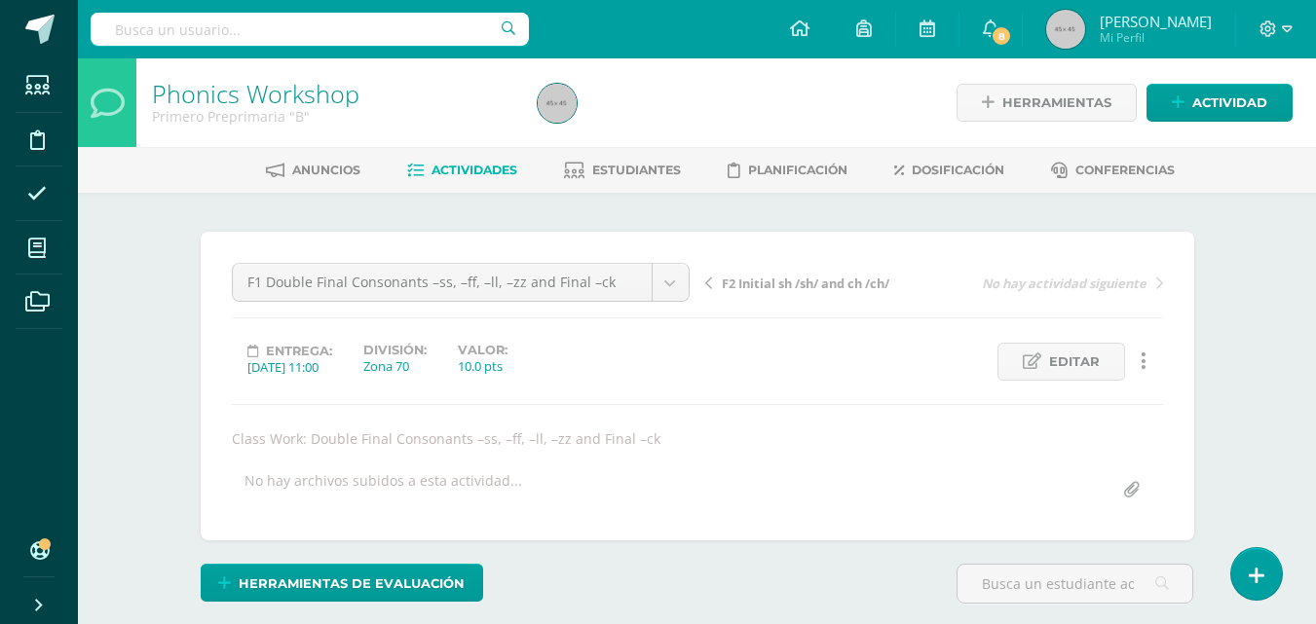
click at [456, 169] on span "Actividades" at bounding box center [475, 170] width 86 height 15
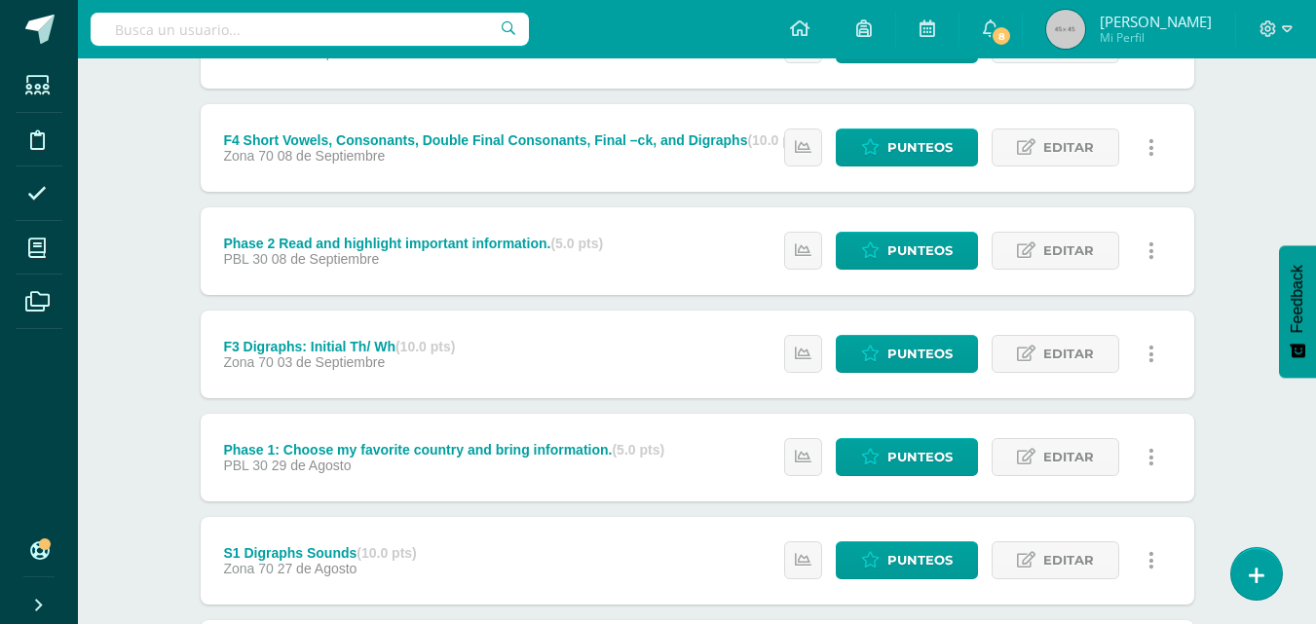
scroll to position [1156, 0]
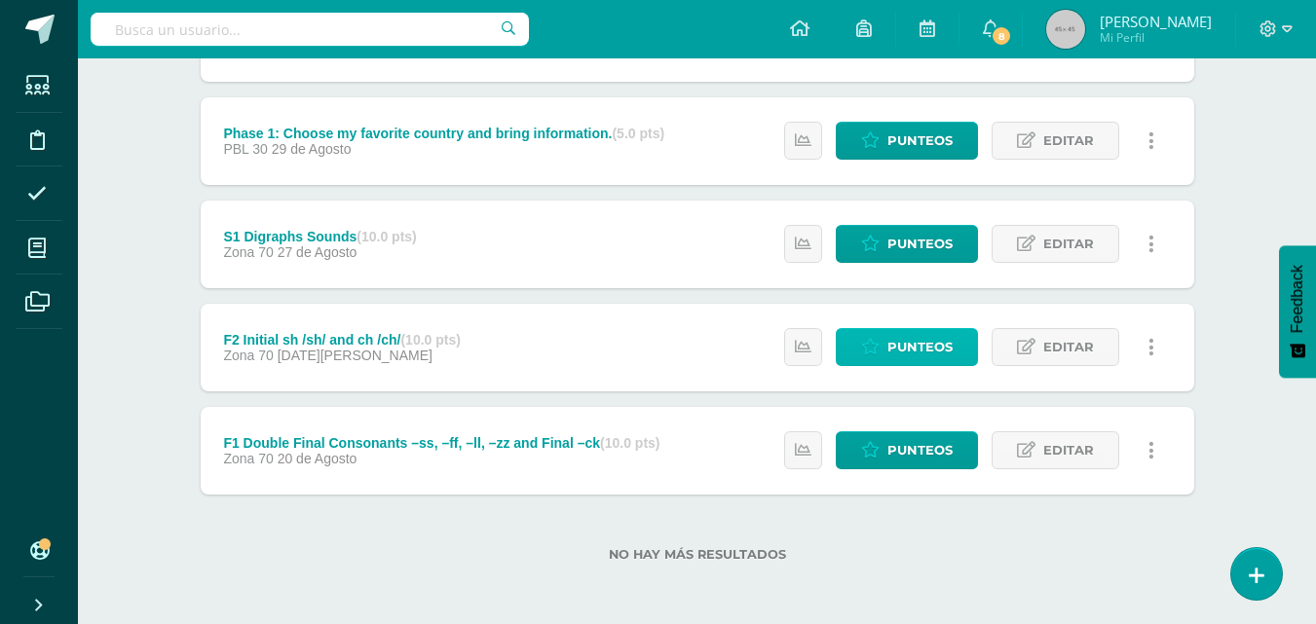
click at [889, 346] on span "Punteos" at bounding box center [919, 347] width 65 height 36
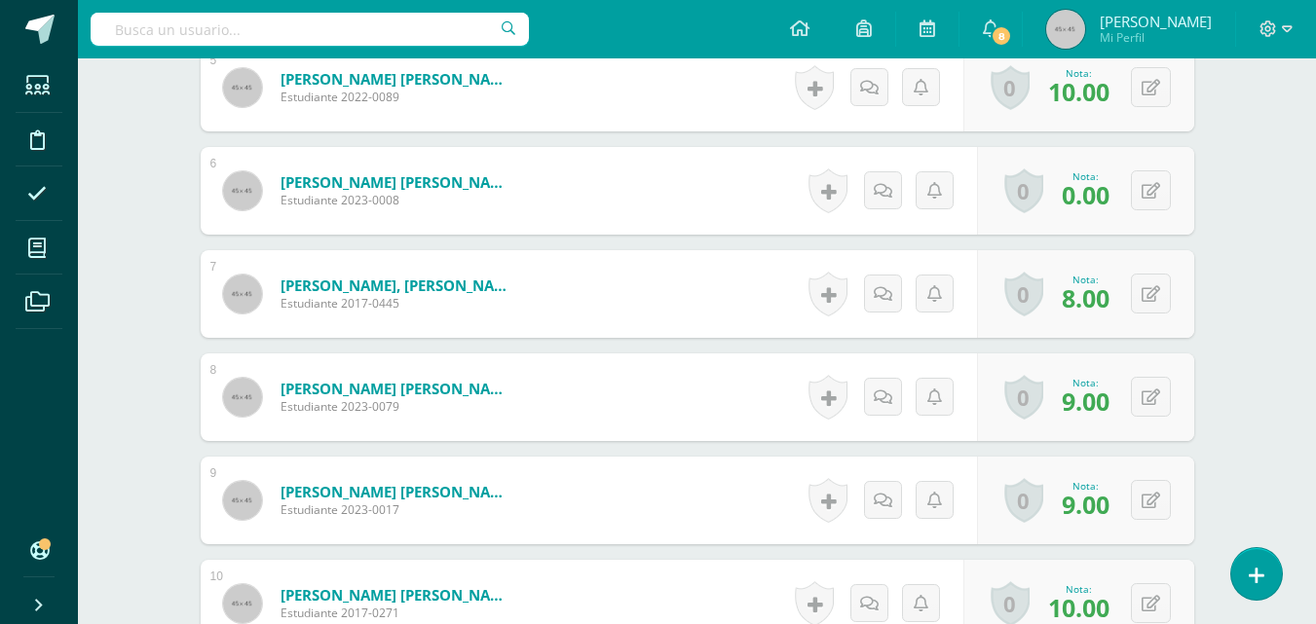
scroll to position [1066, 0]
click at [1148, 188] on button at bounding box center [1151, 190] width 40 height 40
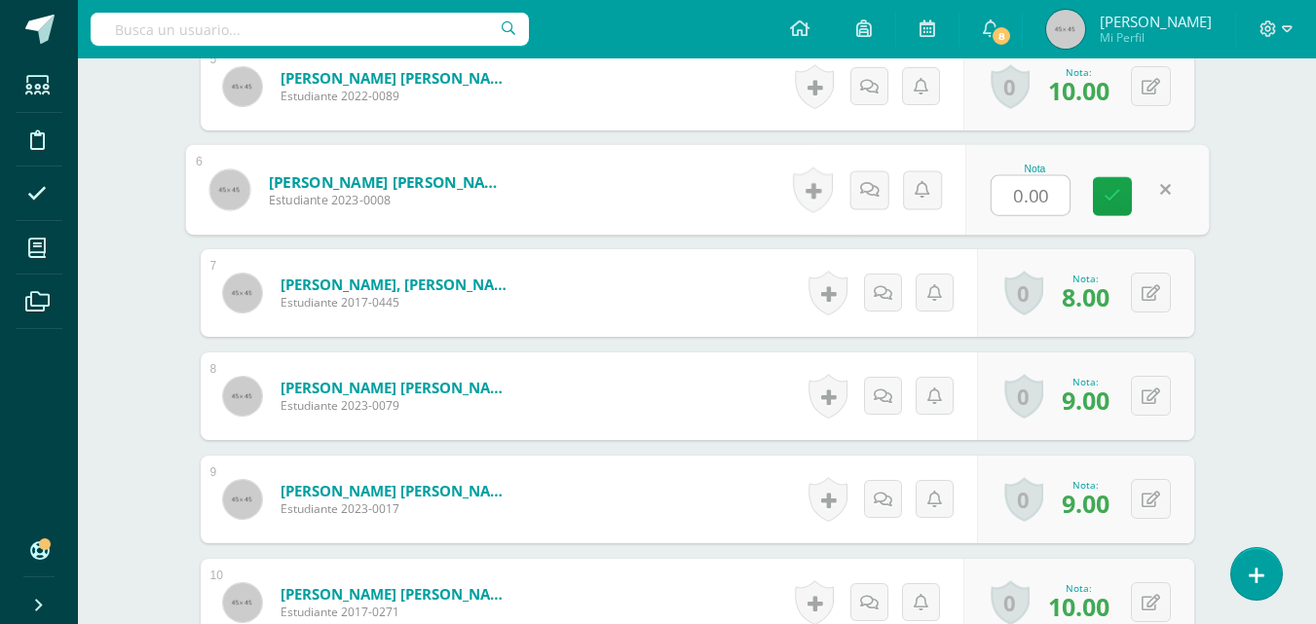
type input "5"
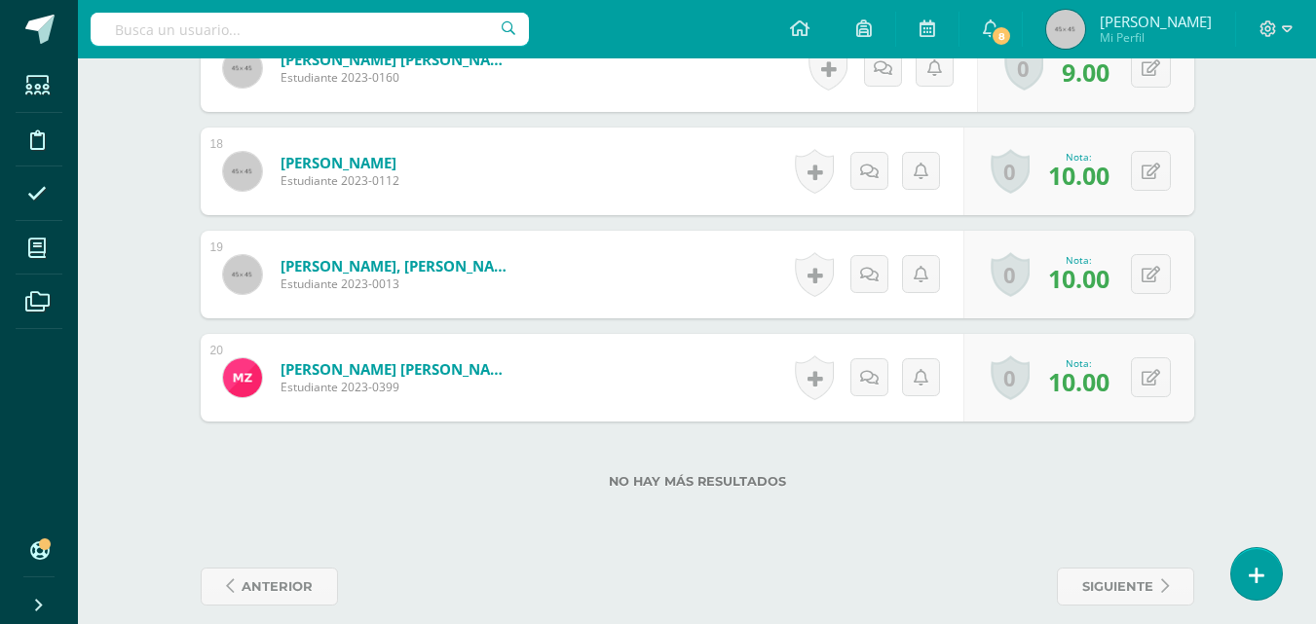
scroll to position [2344, 0]
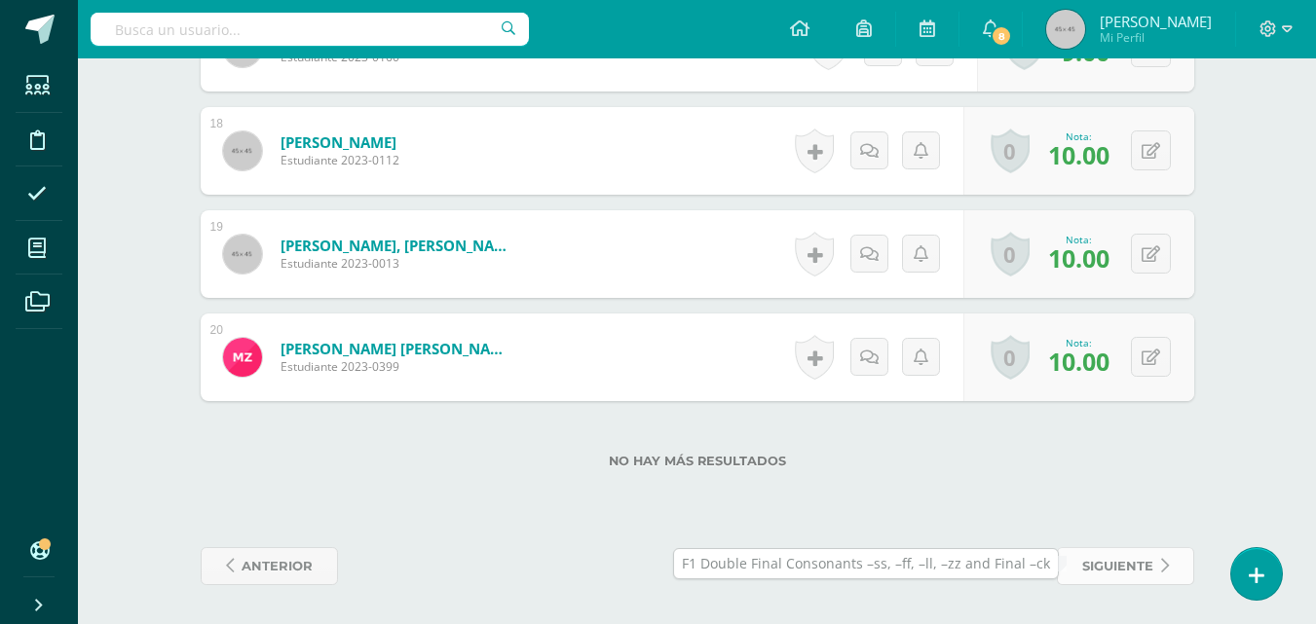
click at [1155, 571] on link "siguiente" at bounding box center [1125, 566] width 137 height 38
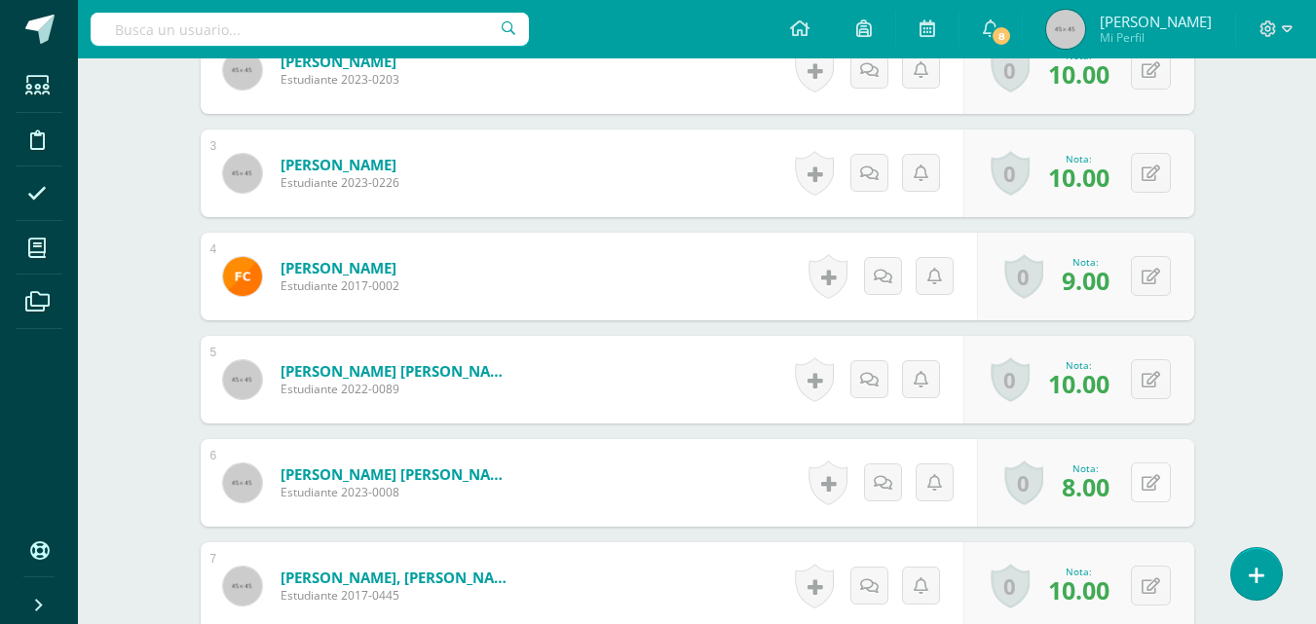
scroll to position [773, 0]
click at [1150, 477] on button at bounding box center [1151, 482] width 40 height 40
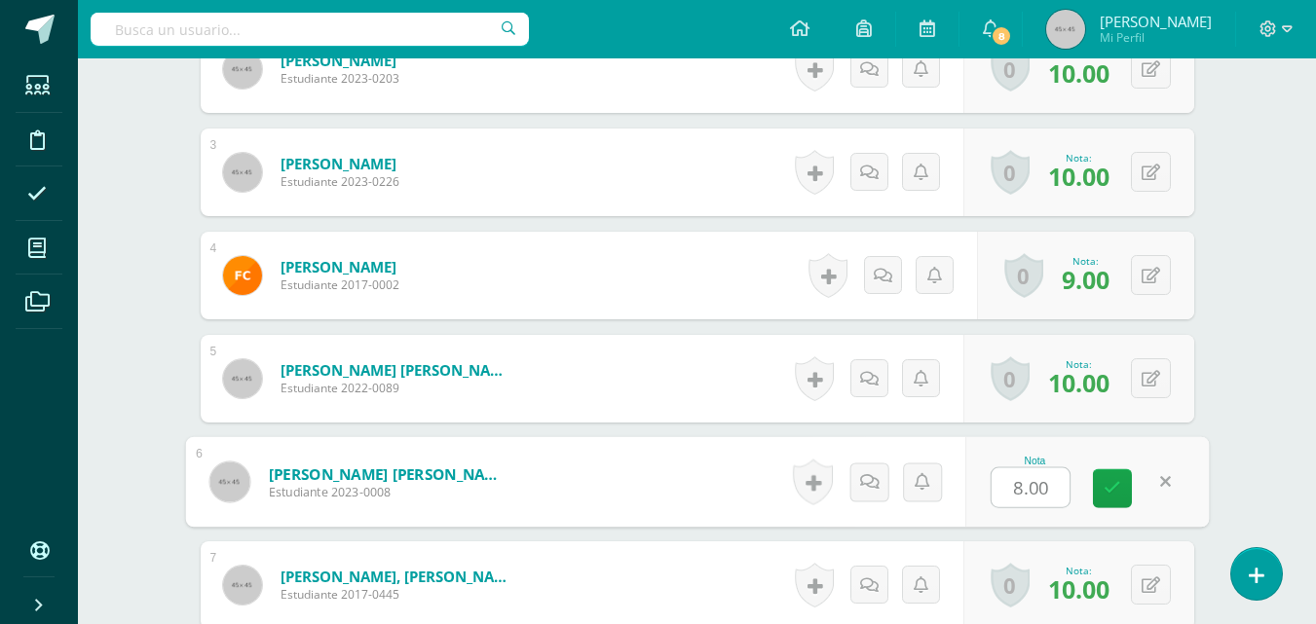
type input "6"
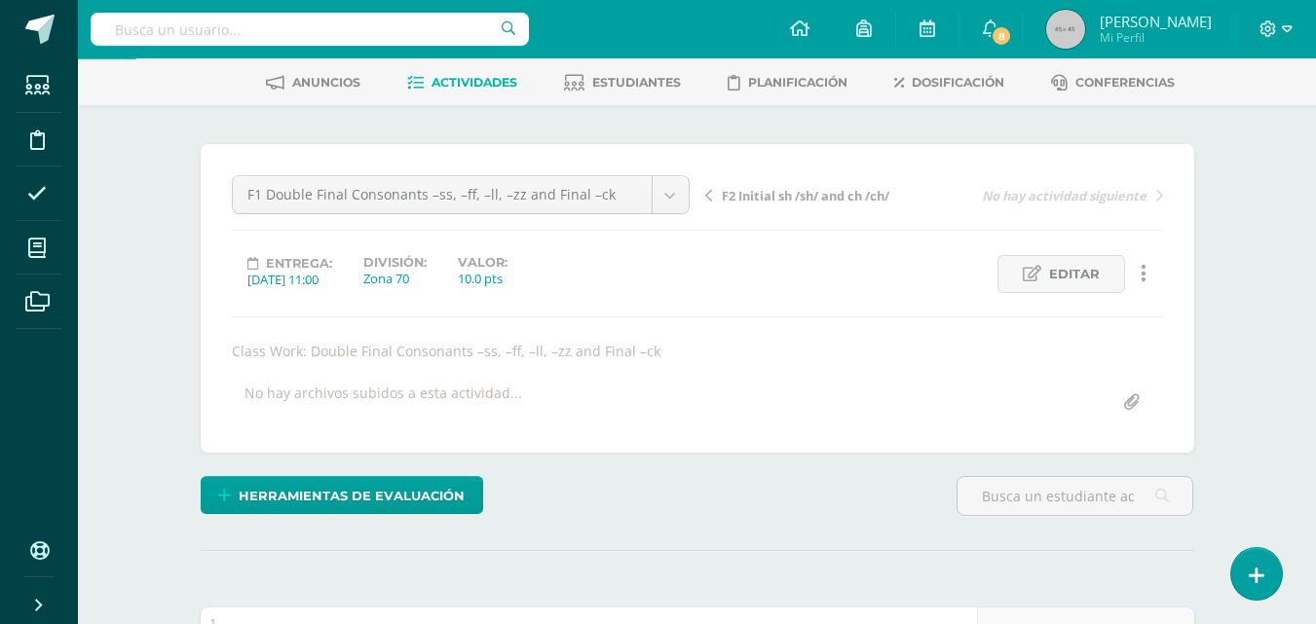
scroll to position [0, 0]
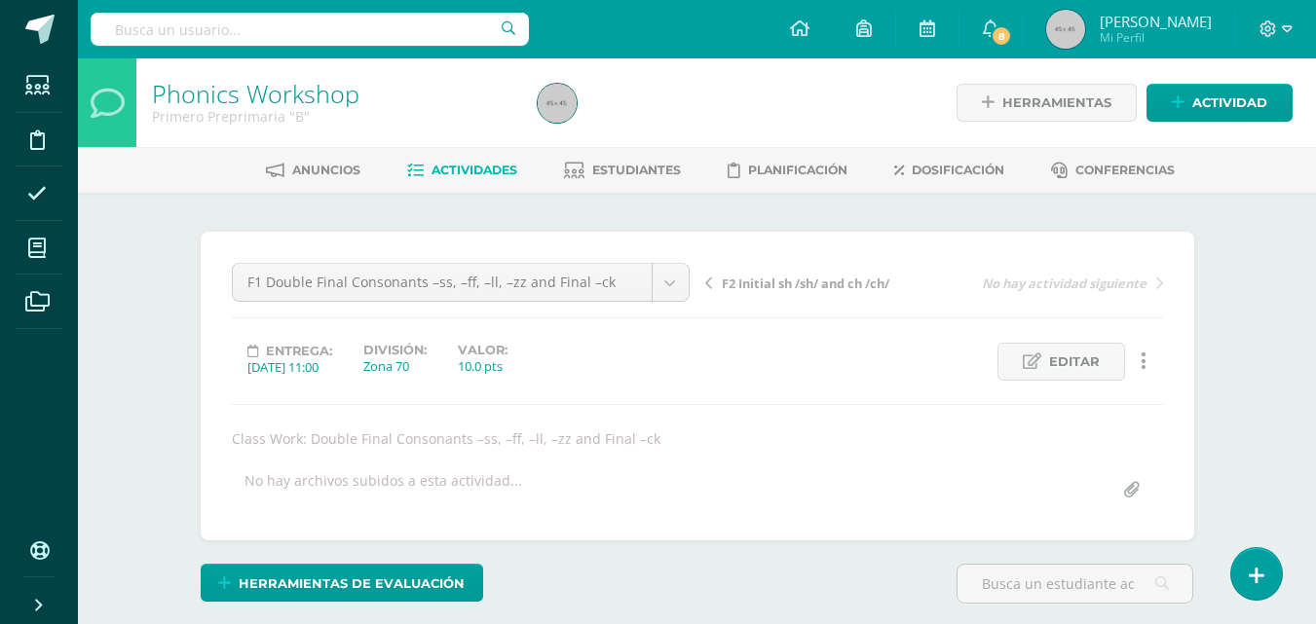
click at [444, 169] on span "Actividades" at bounding box center [475, 170] width 86 height 15
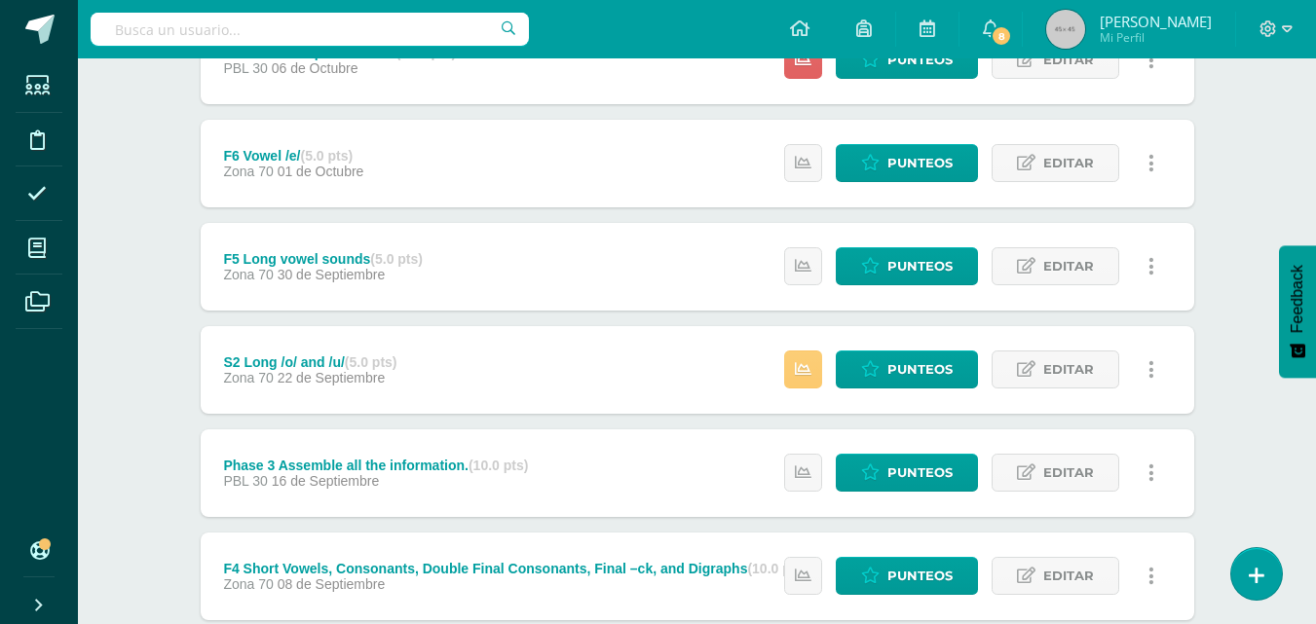
scroll to position [487, 0]
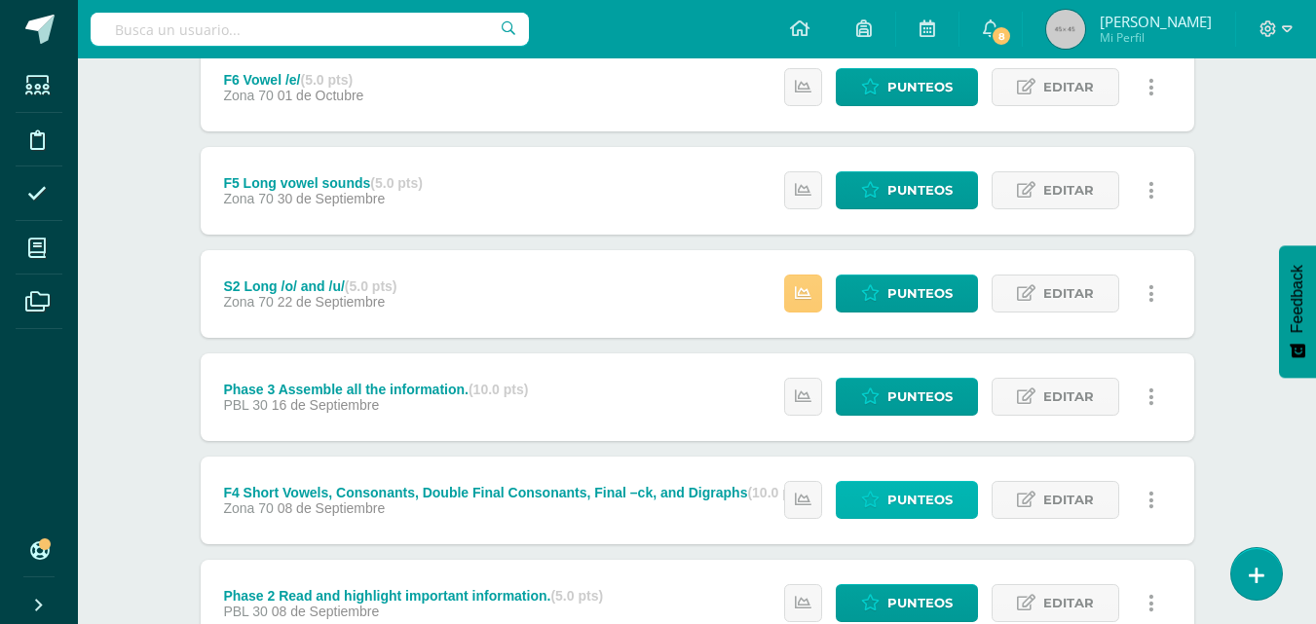
click at [894, 496] on span "Punteos" at bounding box center [919, 500] width 65 height 36
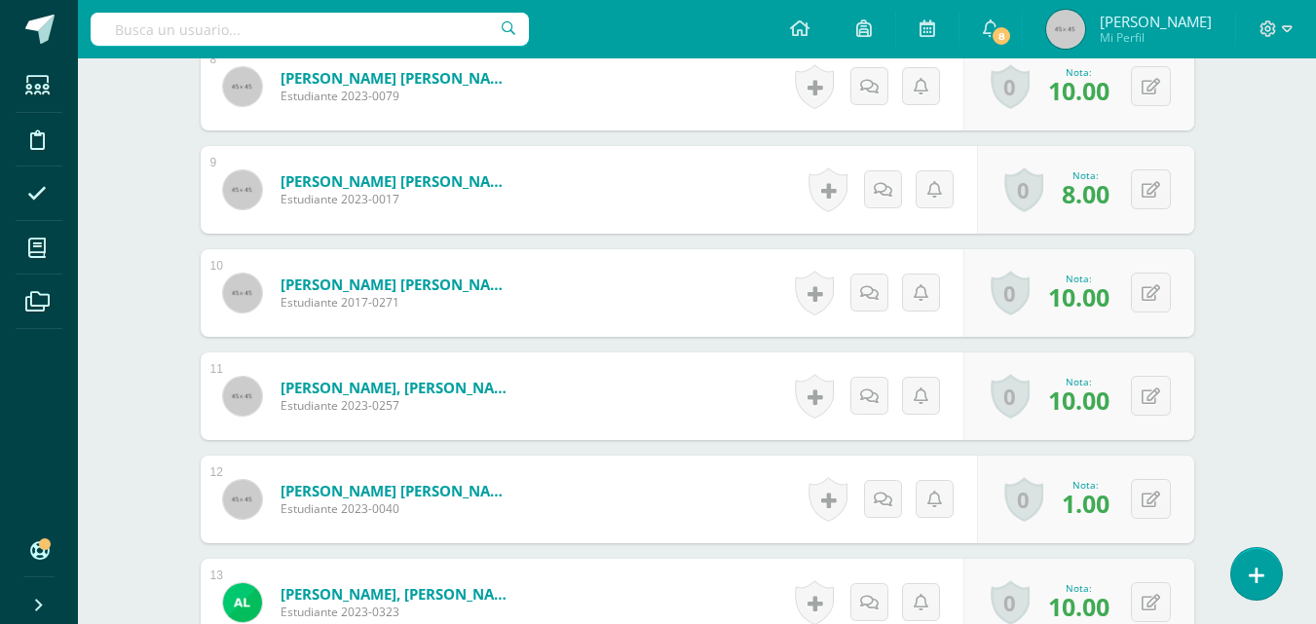
scroll to position [1464, 0]
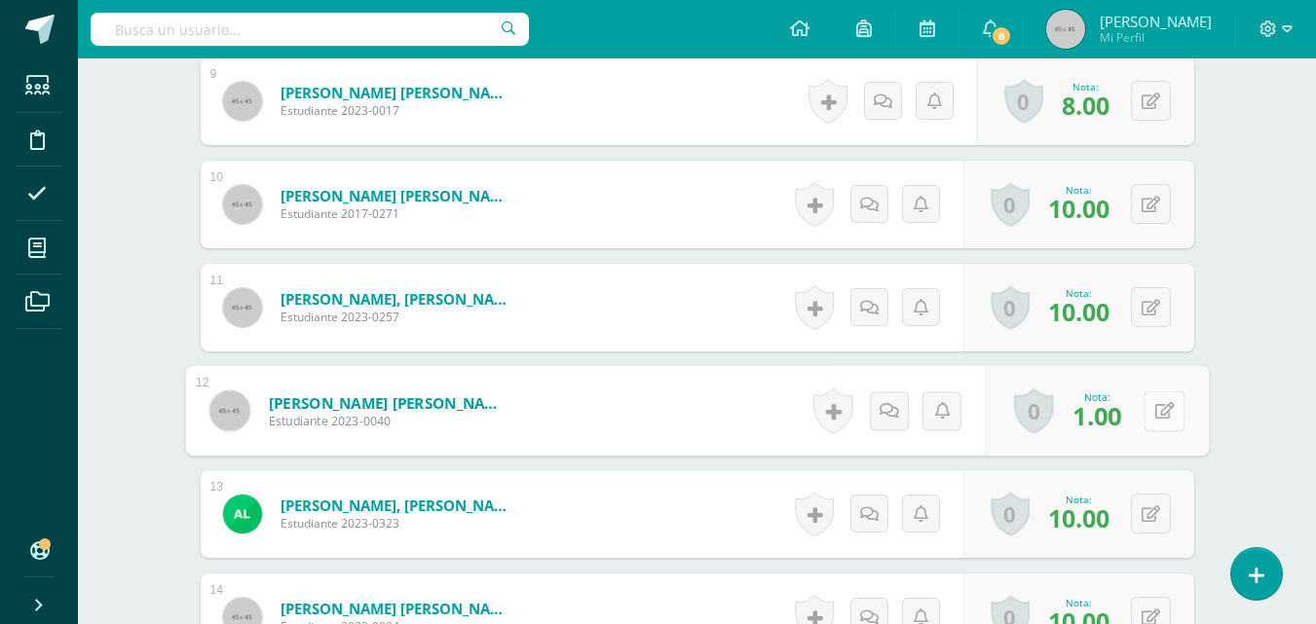
click at [1150, 409] on button at bounding box center [1164, 411] width 41 height 41
type input "7"
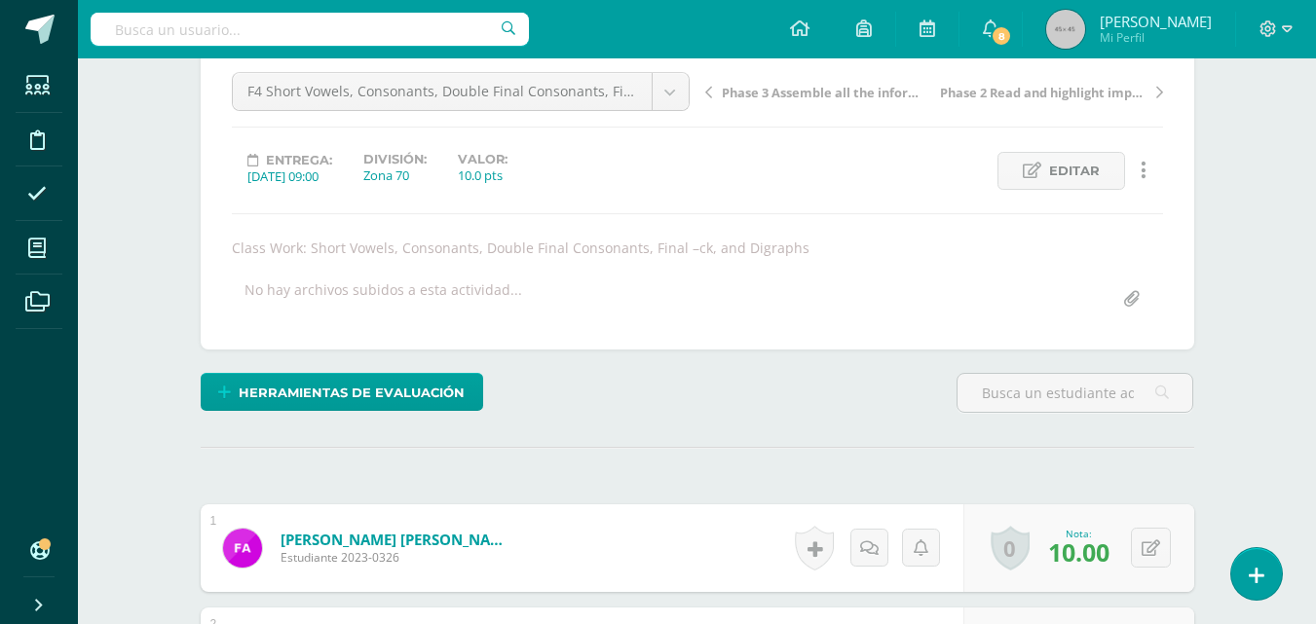
scroll to position [0, 0]
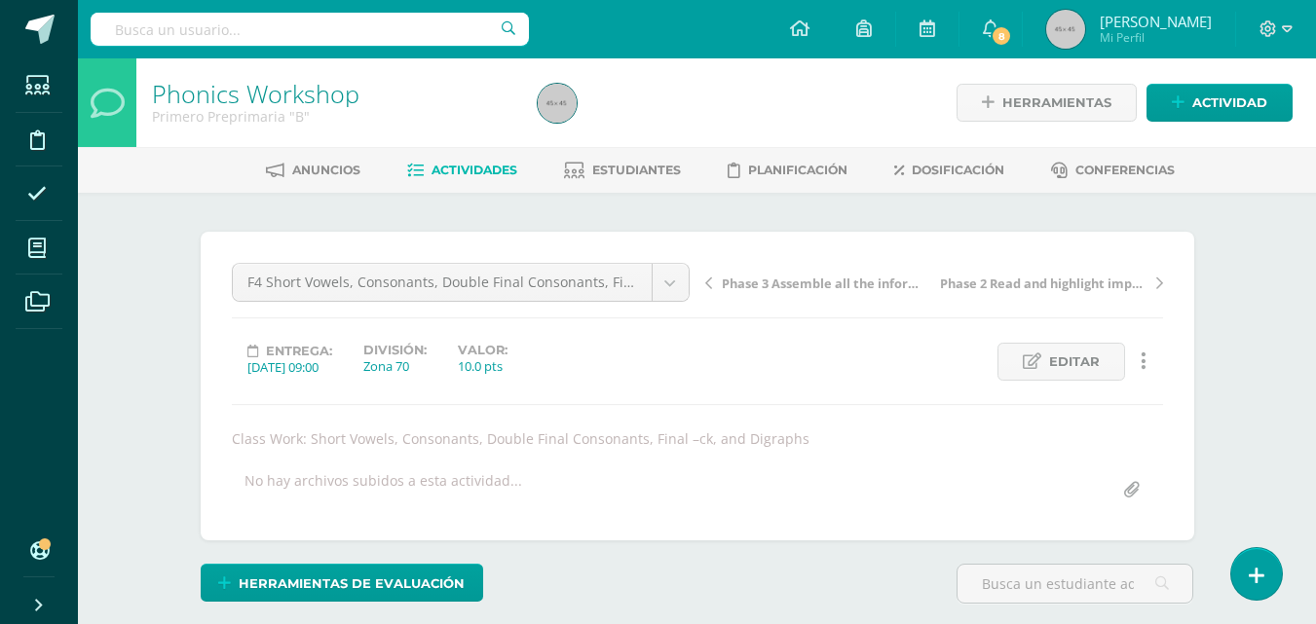
click at [480, 167] on span "Actividades" at bounding box center [475, 170] width 86 height 15
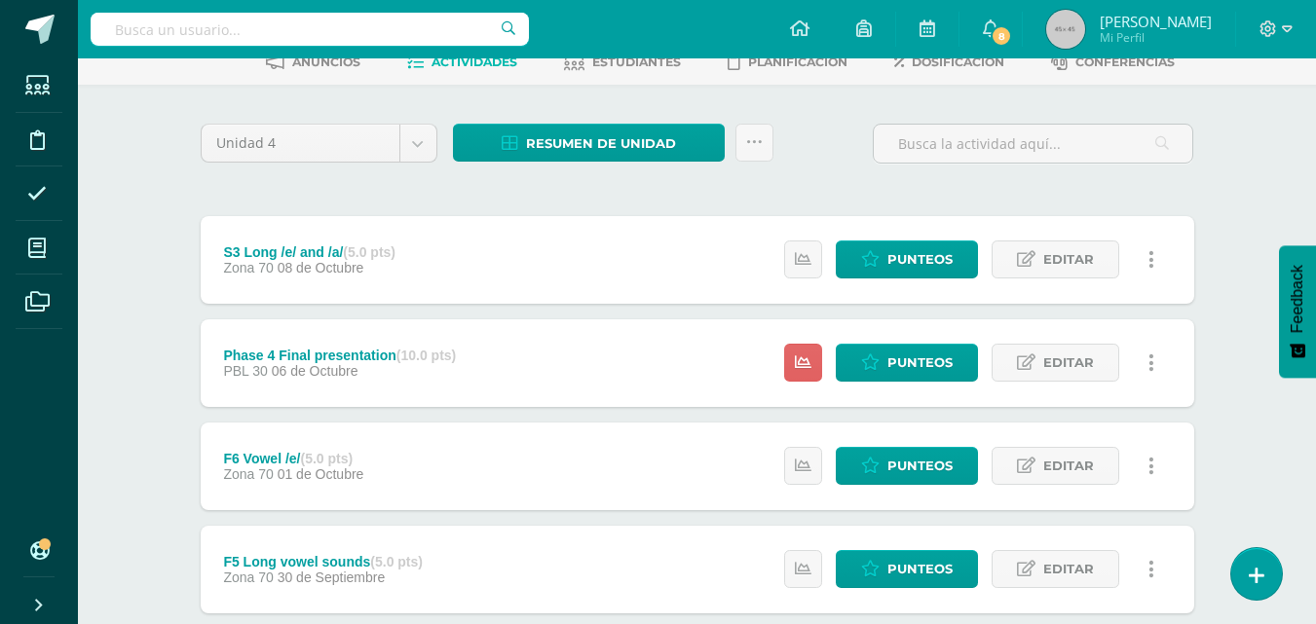
scroll to position [390, 0]
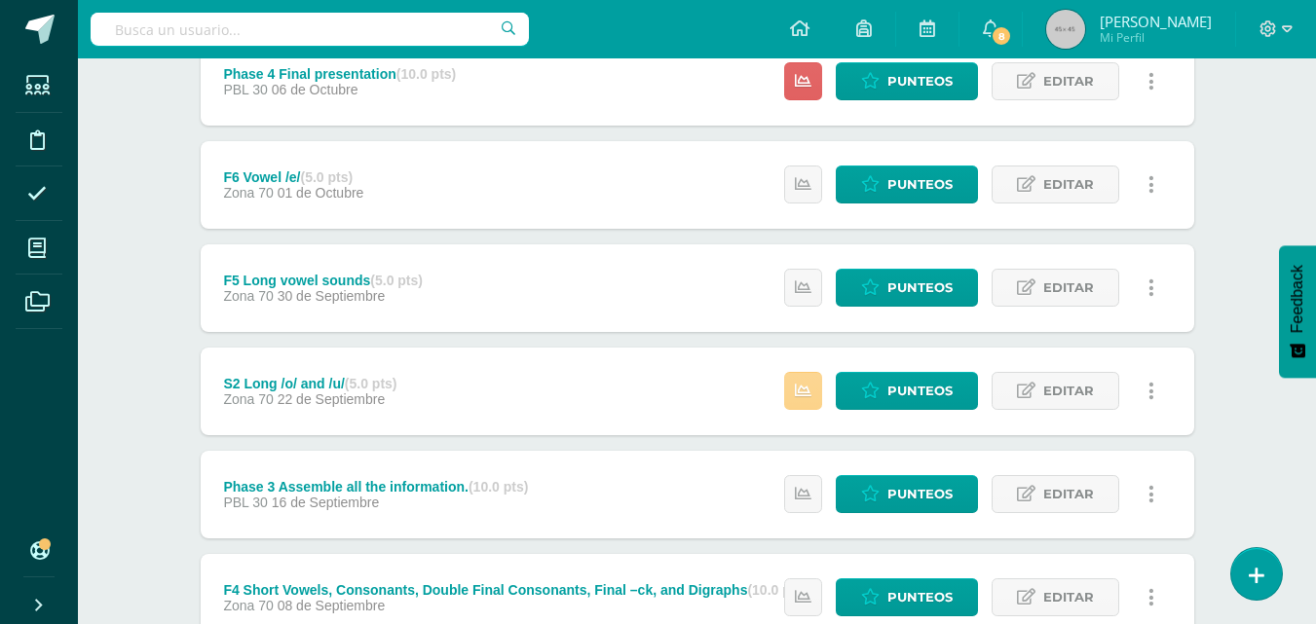
click at [808, 395] on icon at bounding box center [803, 391] width 17 height 17
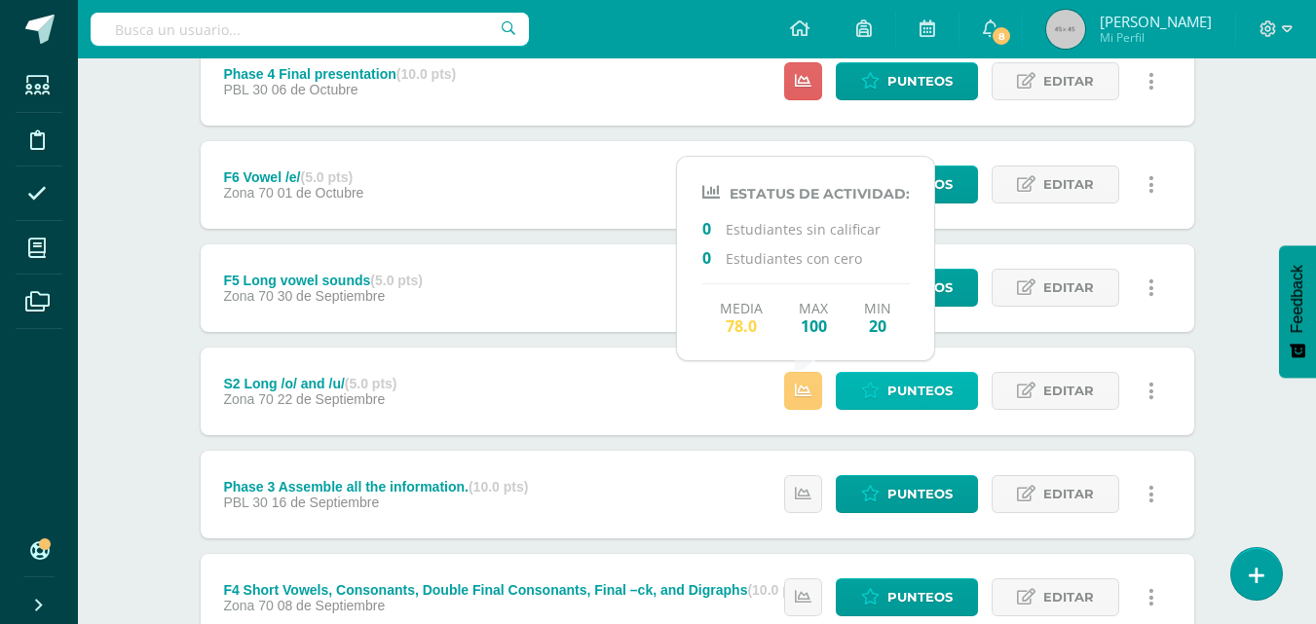
click at [893, 396] on span "Punteos" at bounding box center [919, 391] width 65 height 36
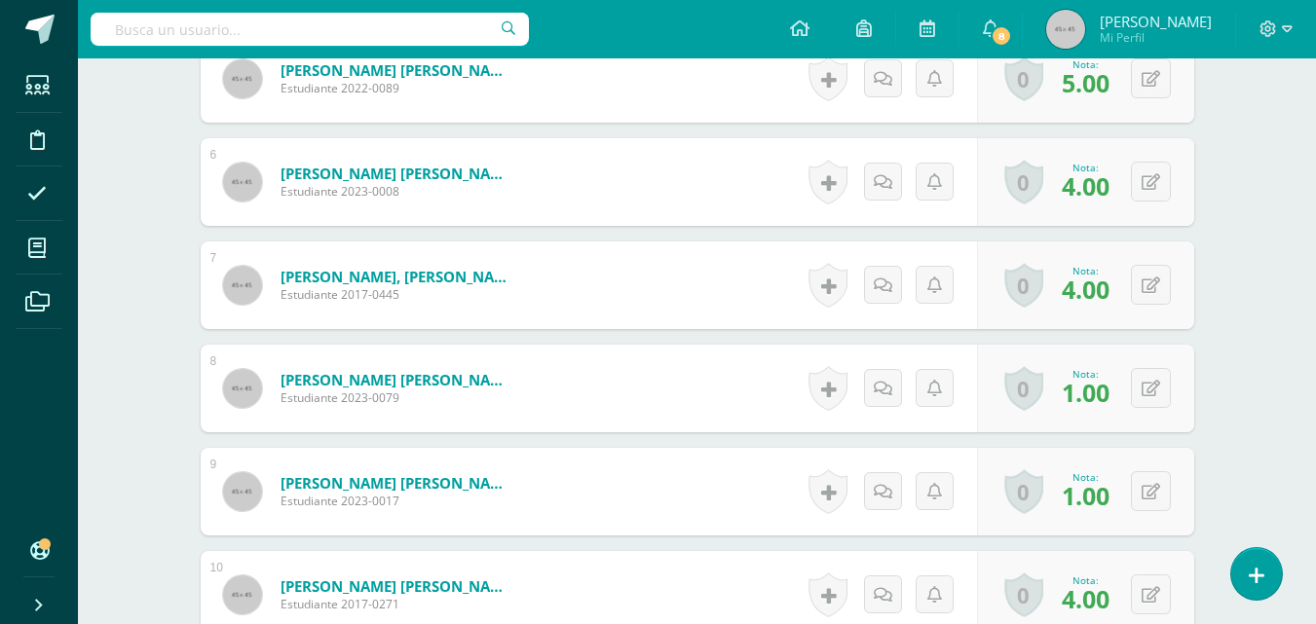
scroll to position [1075, 0]
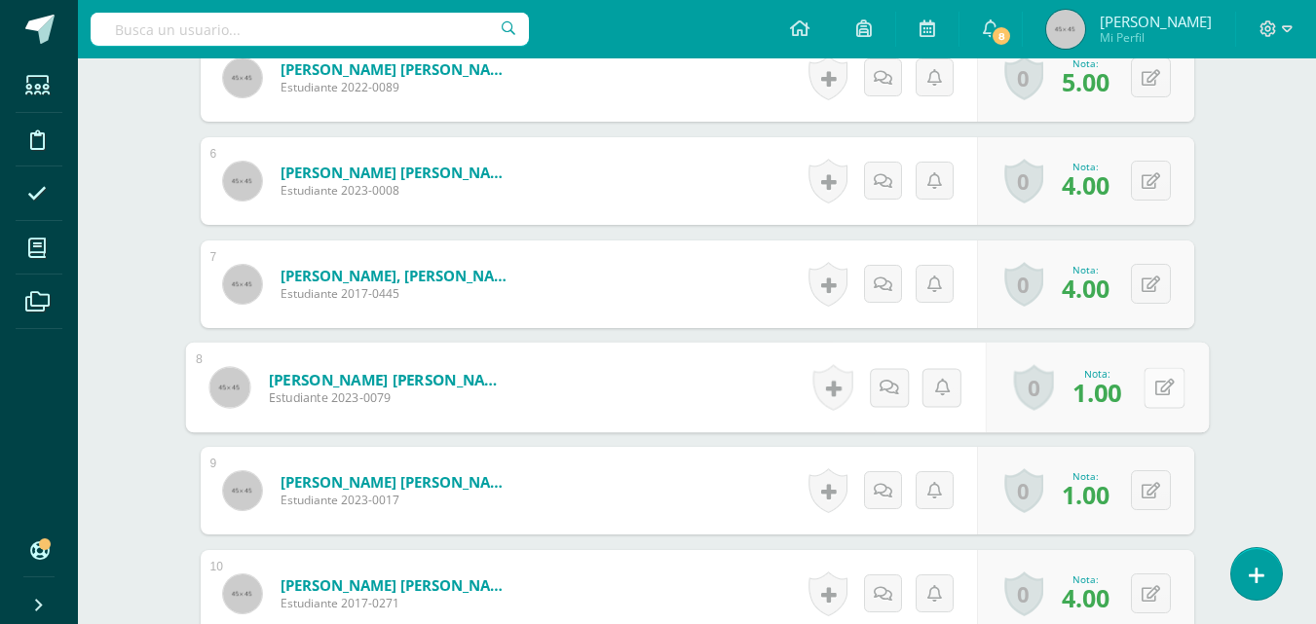
click at [1147, 385] on button at bounding box center [1164, 387] width 41 height 41
type input "3"
click at [1154, 488] on icon at bounding box center [1151, 491] width 19 height 17
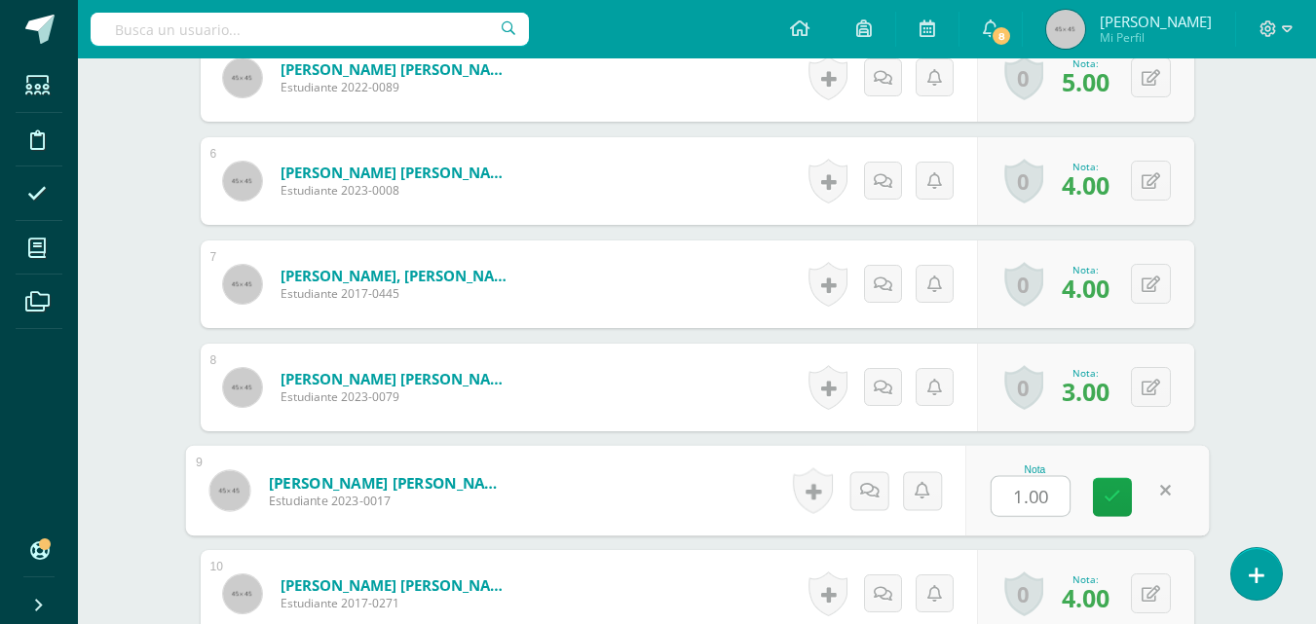
type input "3"
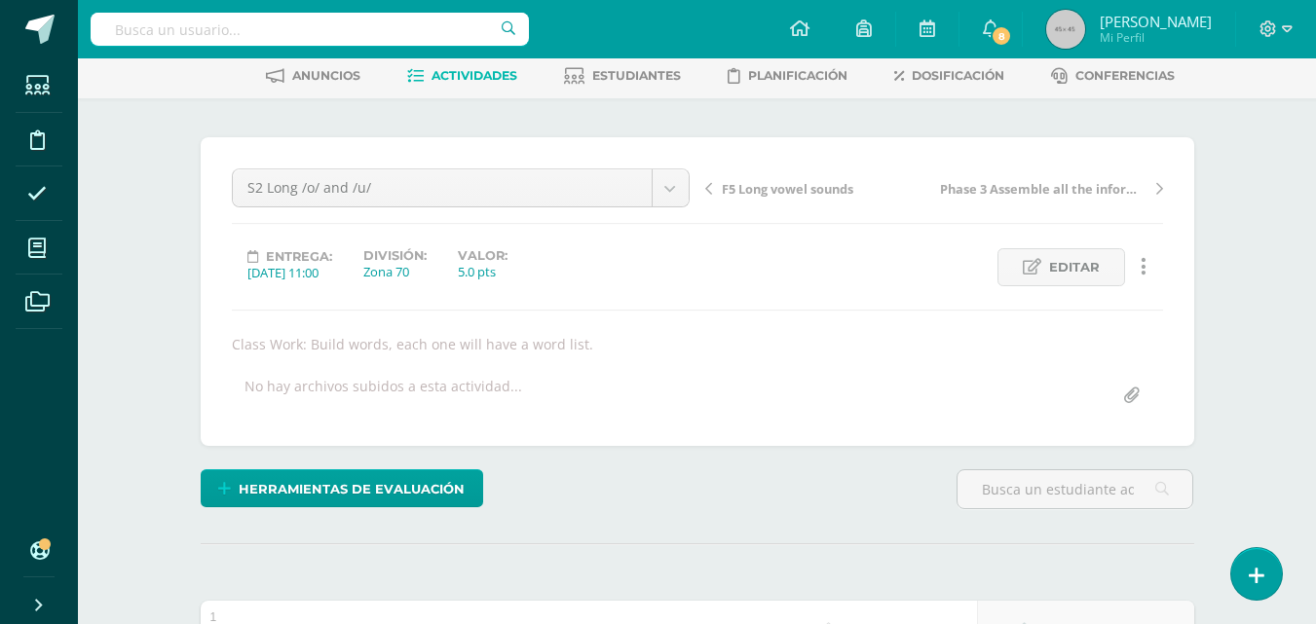
scroll to position [0, 0]
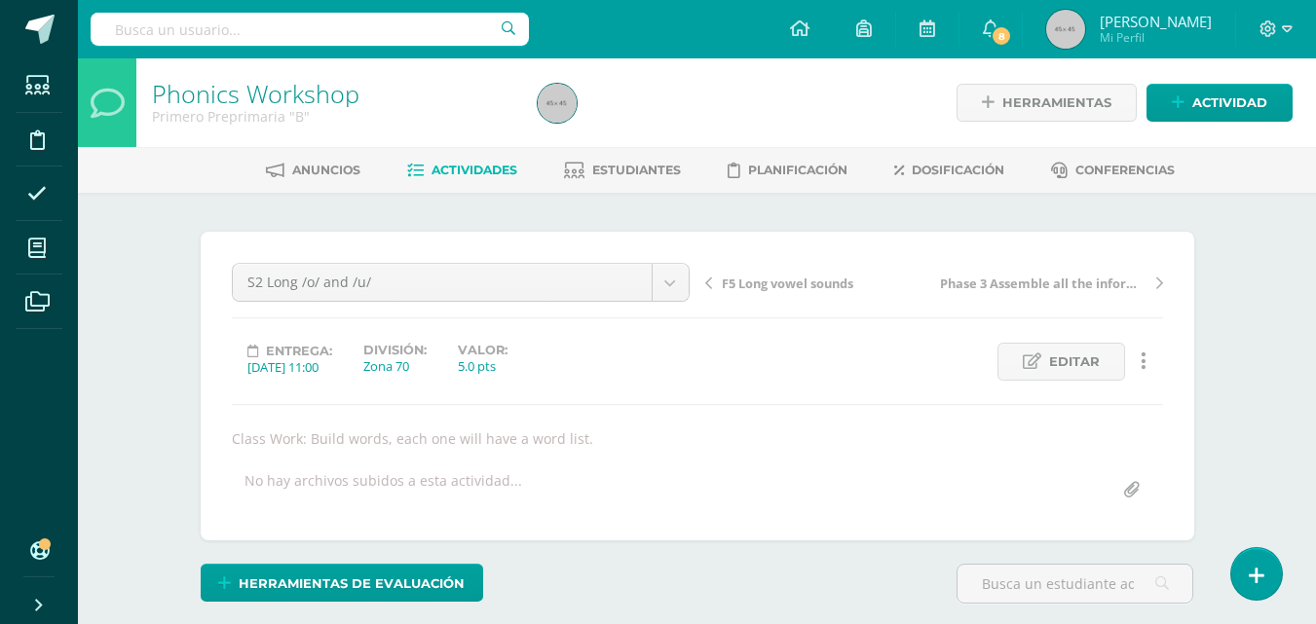
click at [471, 170] on span "Actividades" at bounding box center [475, 170] width 86 height 15
